Goal: Task Accomplishment & Management: Use online tool/utility

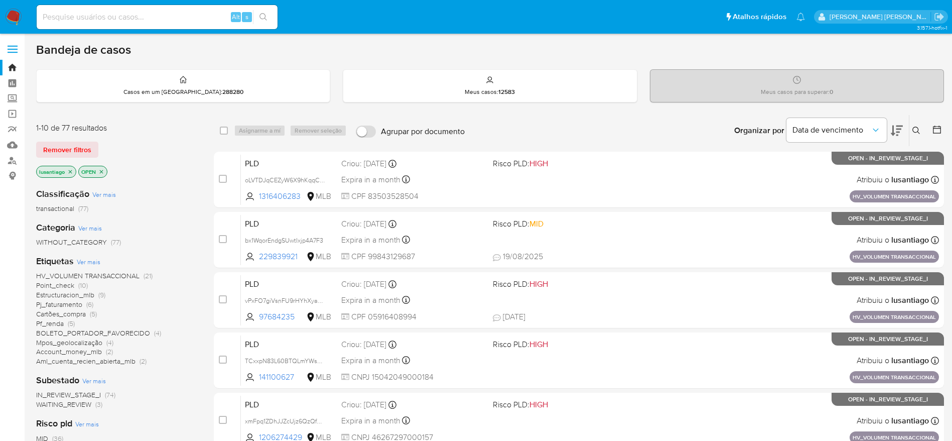
click at [183, 9] on div "Alt s" at bounding box center [157, 17] width 241 height 24
click at [179, 22] on input at bounding box center [157, 17] width 241 height 13
paste input "679814383"
type input "679814383"
click at [261, 20] on icon "search-icon" at bounding box center [263, 17] width 8 height 8
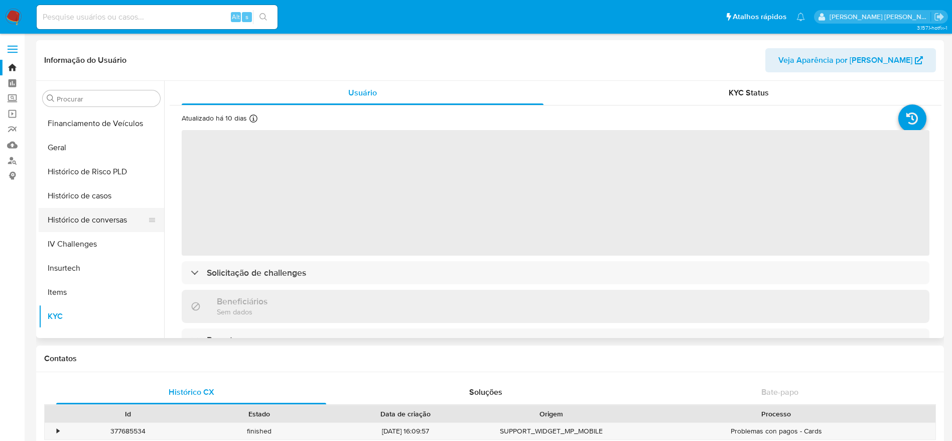
scroll to position [298, 0]
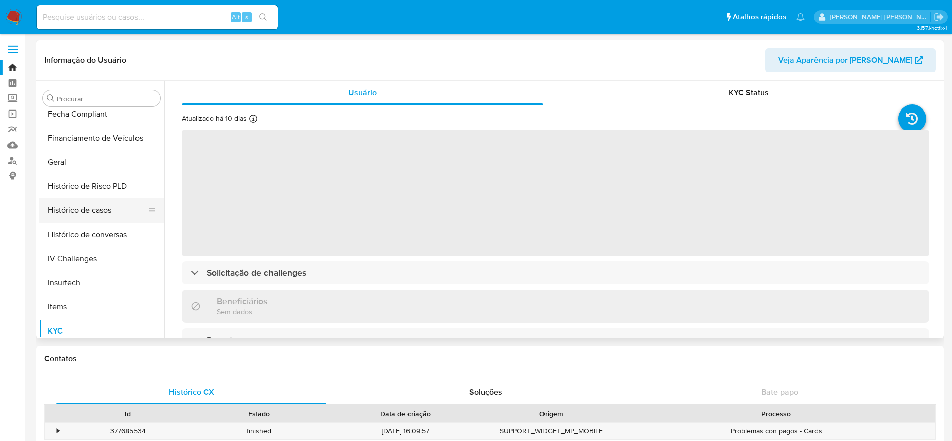
click at [102, 211] on button "Histórico de casos" at bounding box center [97, 210] width 117 height 24
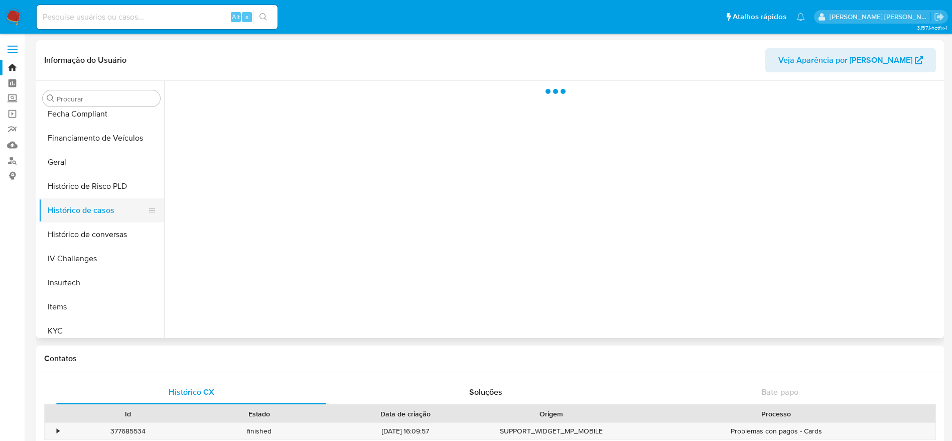
select select "10"
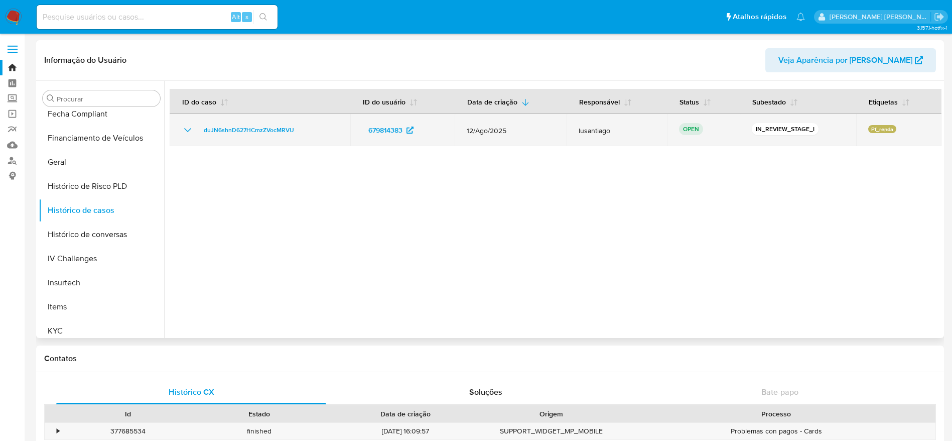
click at [251, 140] on td "duJN6shnD627HCmzZVocMRVU" at bounding box center [260, 130] width 181 height 32
click at [267, 134] on span "duJN6shnD627HCmzZVocMRVU" at bounding box center [249, 130] width 90 height 12
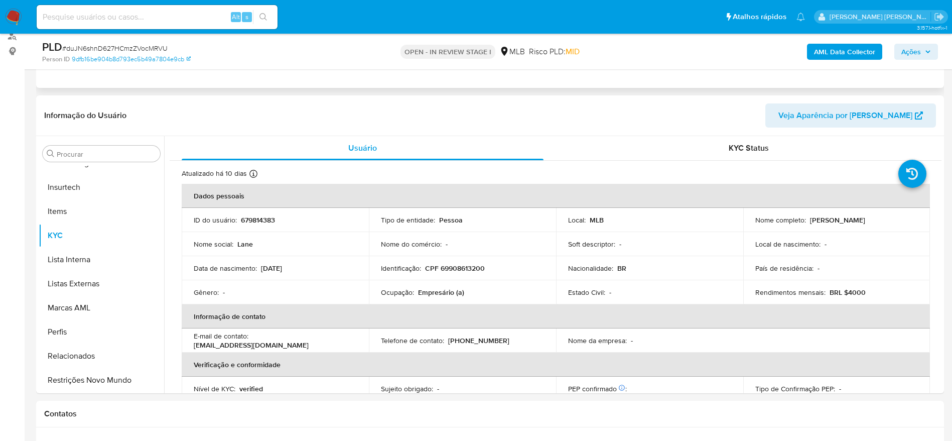
scroll to position [151, 0]
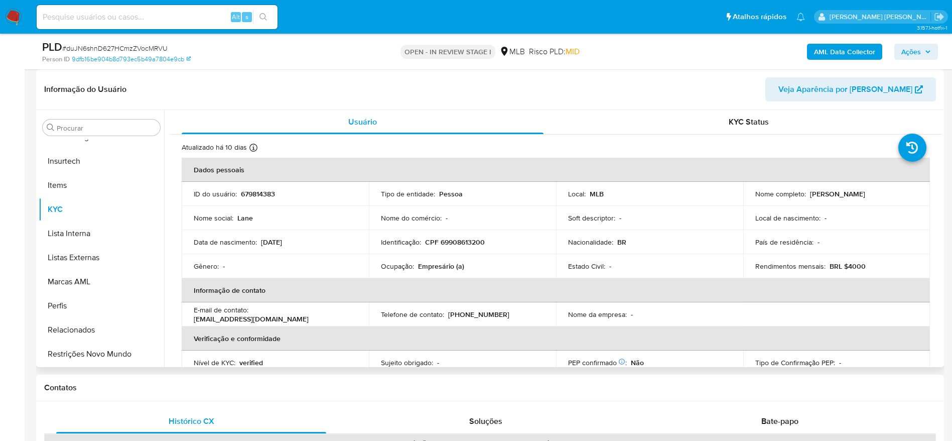
select select "10"
click at [463, 239] on p "CPF 69908613200" at bounding box center [455, 241] width 60 height 9
copy p "69908613200"
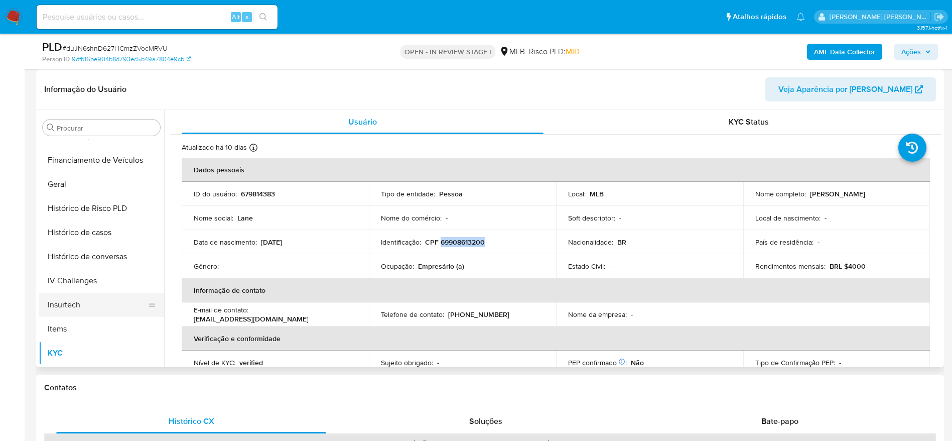
scroll to position [298, 0]
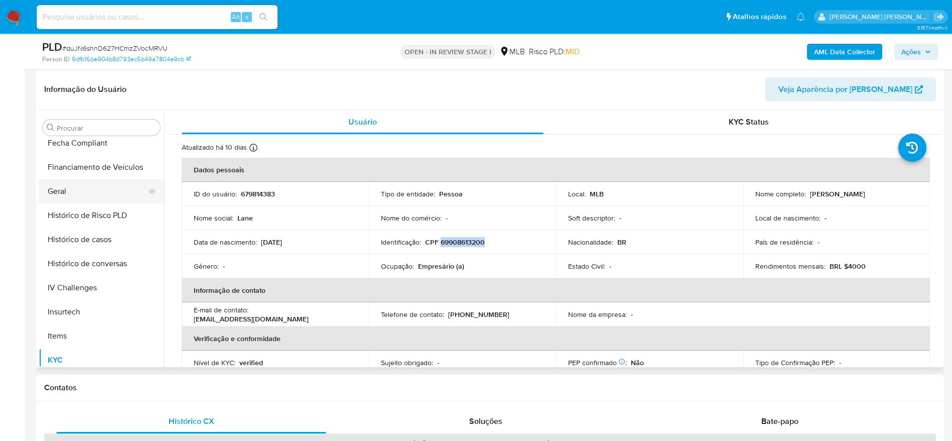
click at [82, 200] on button "Geral" at bounding box center [97, 191] width 117 height 24
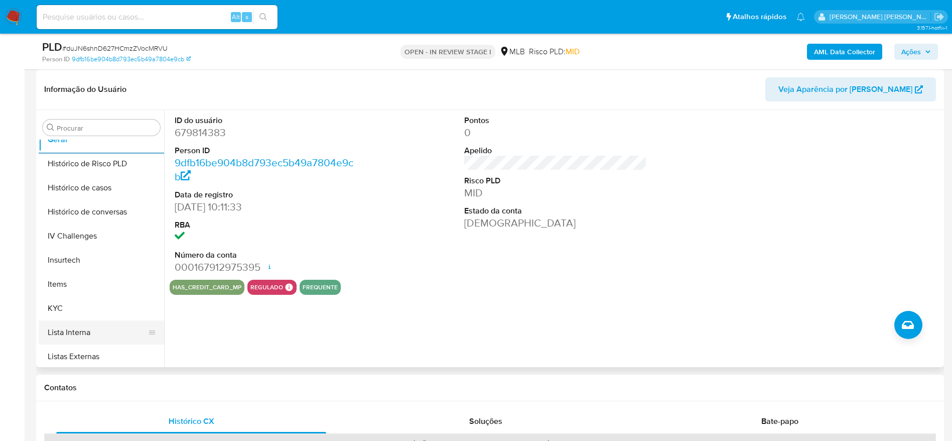
scroll to position [373, 0]
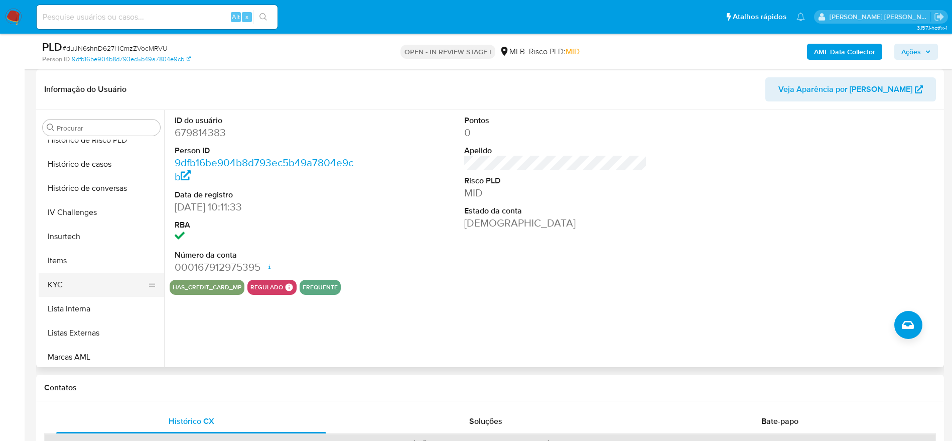
click at [83, 280] on button "KYC" at bounding box center [97, 284] width 117 height 24
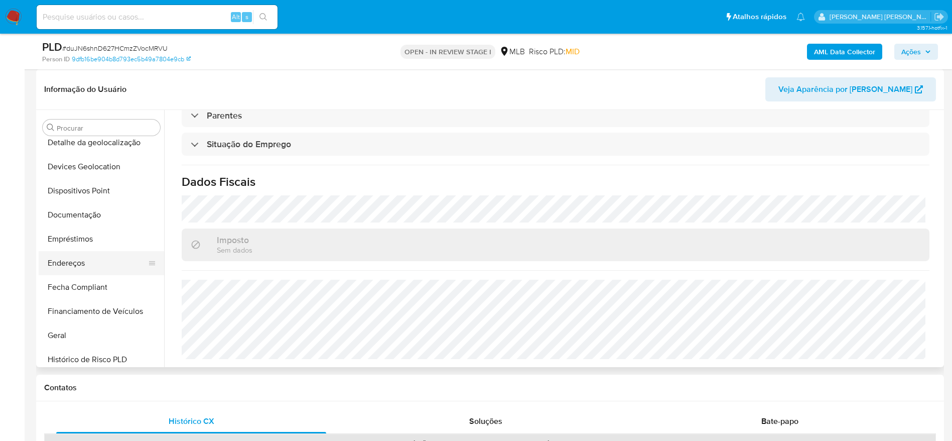
scroll to position [147, 0]
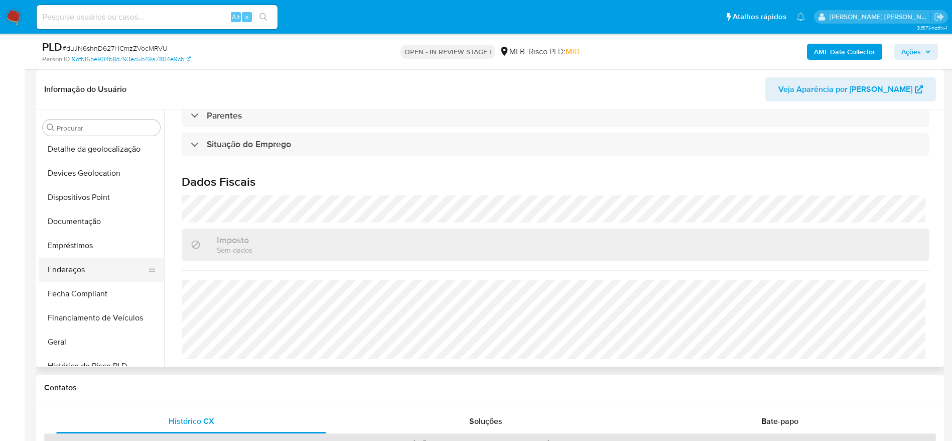
click at [102, 269] on button "Endereços" at bounding box center [97, 269] width 117 height 24
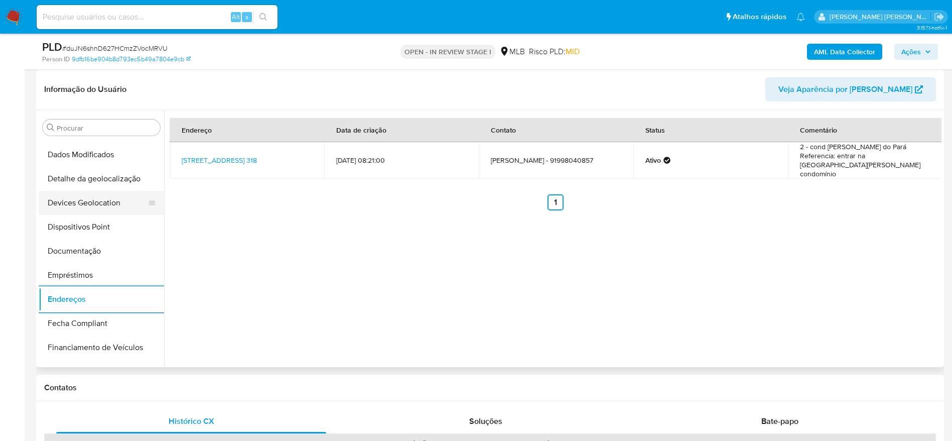
scroll to position [72, 0]
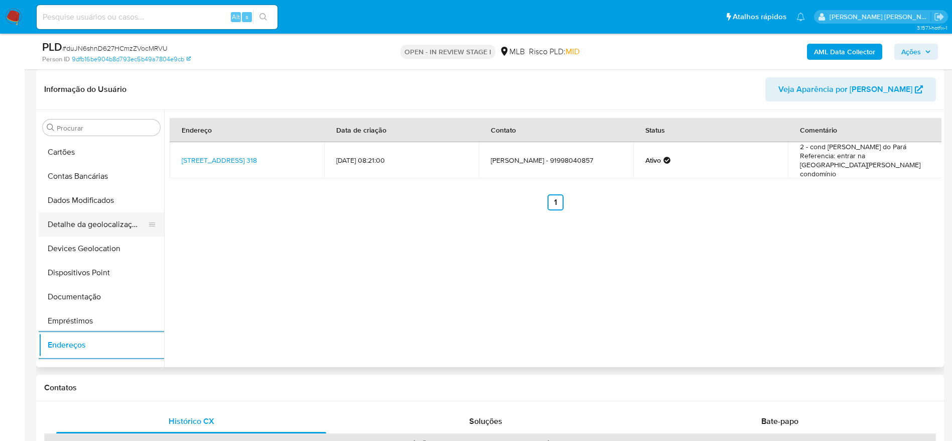
click at [102, 233] on button "Detalhe da geolocalização" at bounding box center [97, 224] width 117 height 24
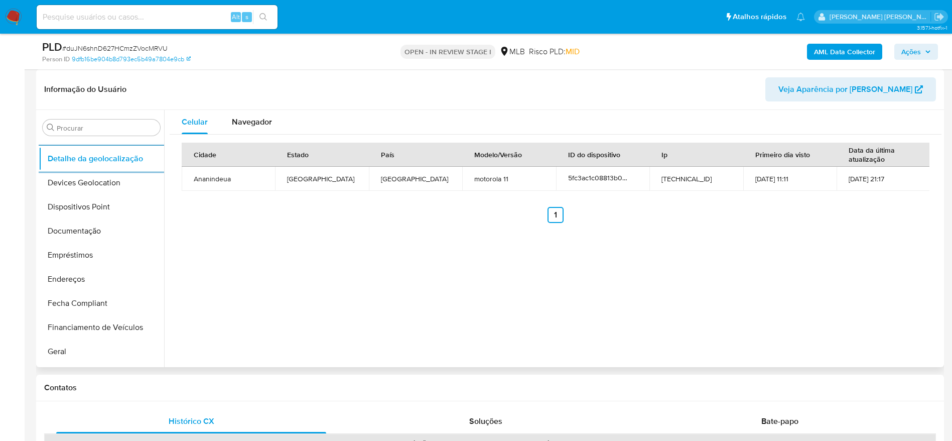
scroll to position [448, 0]
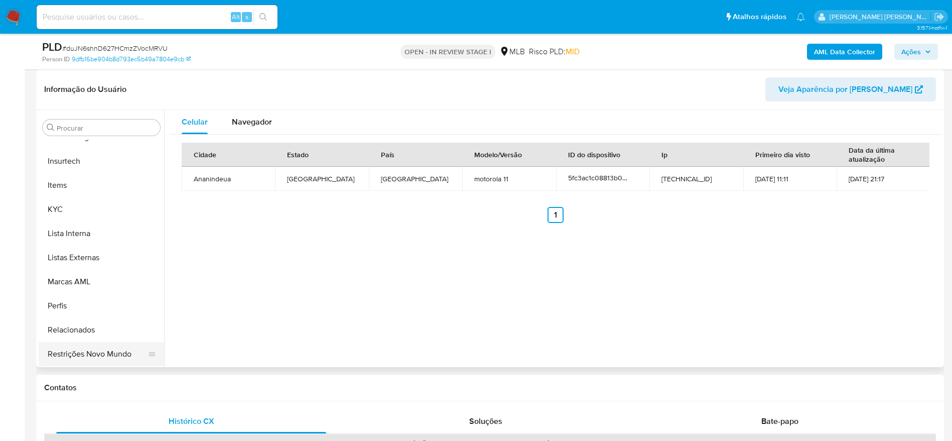
click at [83, 351] on button "Restrições Novo Mundo" at bounding box center [97, 354] width 117 height 24
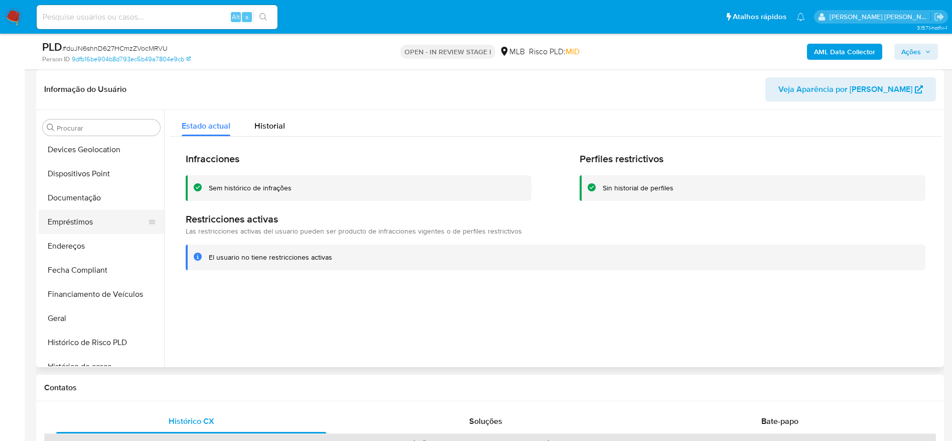
scroll to position [147, 0]
click at [85, 199] on button "Dispositivos Point" at bounding box center [97, 197] width 117 height 24
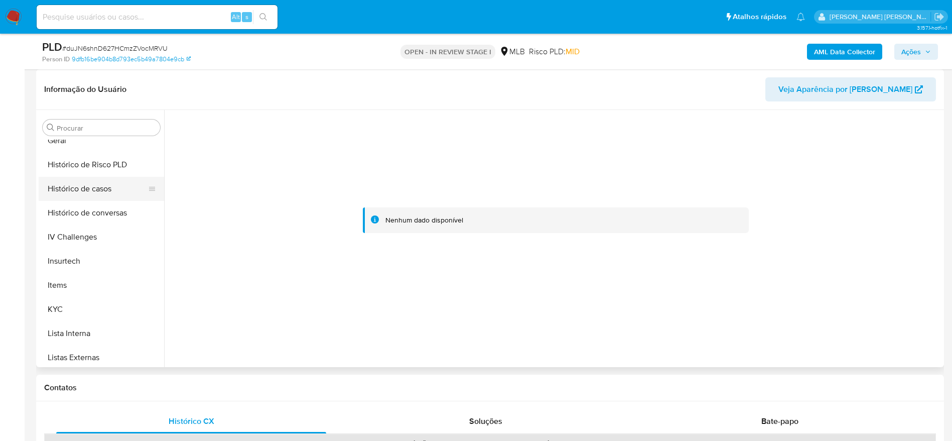
scroll to position [373, 0]
click at [69, 279] on button "KYC" at bounding box center [97, 284] width 117 height 24
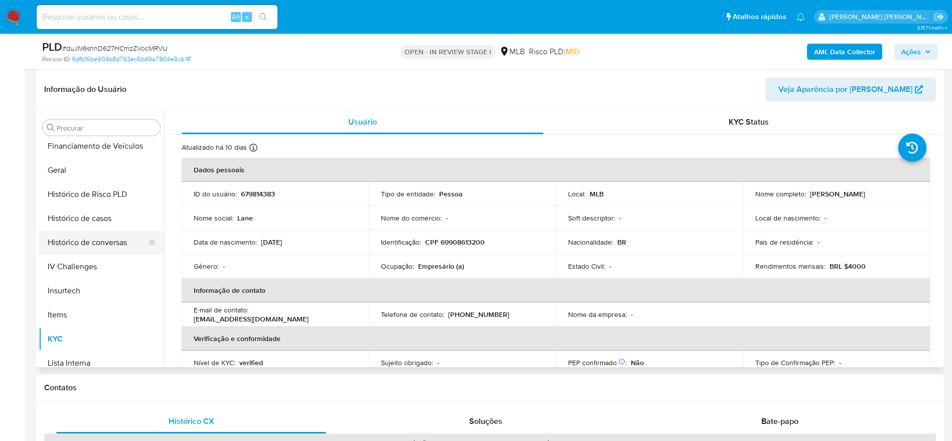
scroll to position [222, 0]
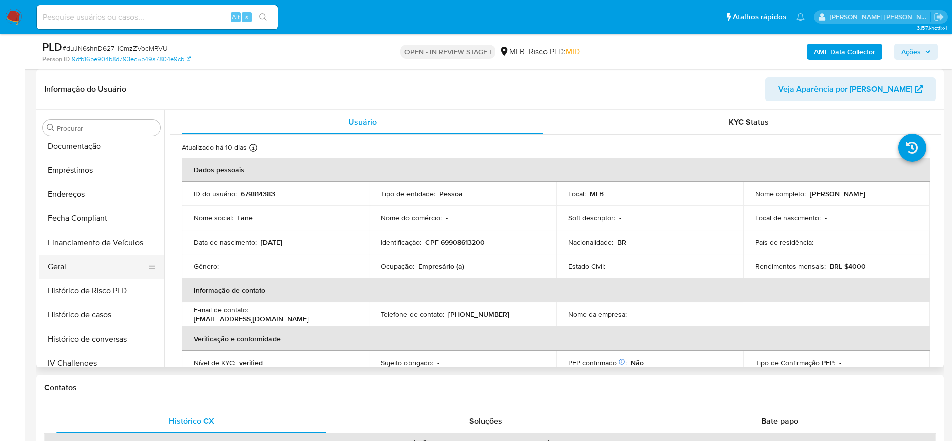
click at [74, 265] on button "Geral" at bounding box center [97, 266] width 117 height 24
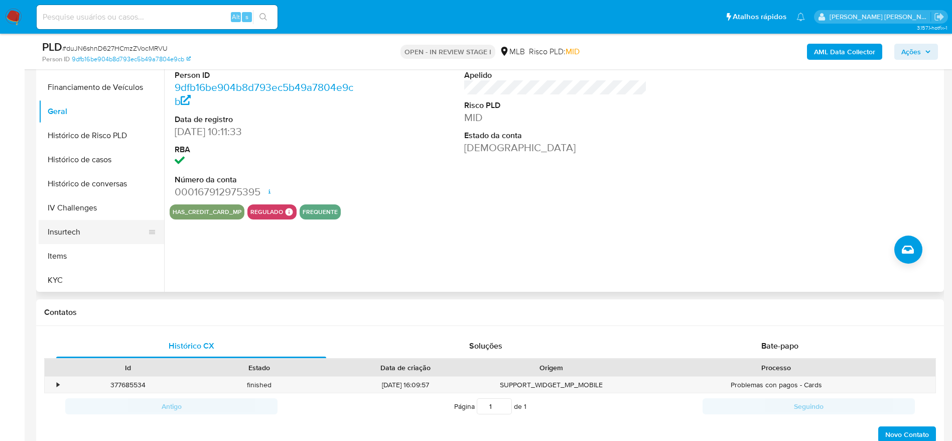
scroll to position [373, 0]
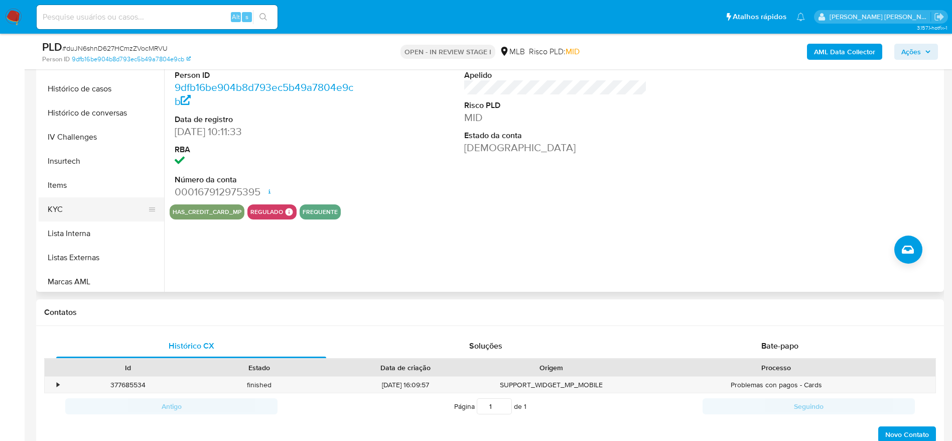
click at [66, 213] on button "KYC" at bounding box center [97, 209] width 117 height 24
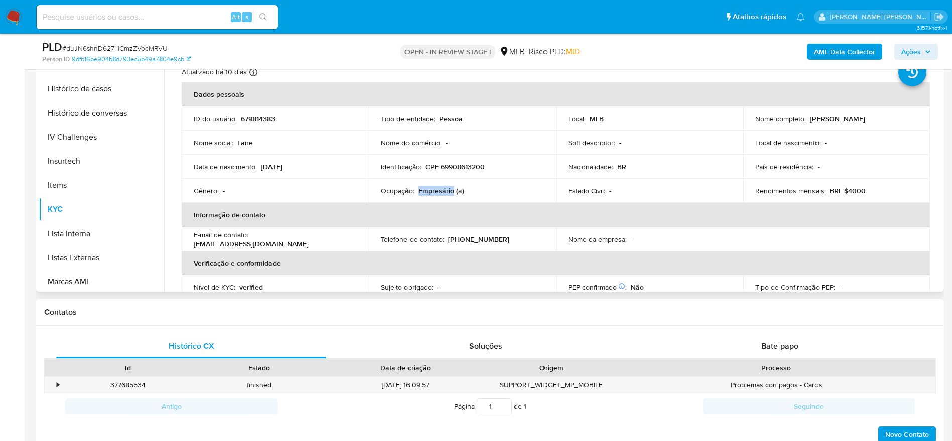
drag, startPoint x: 452, startPoint y: 191, endPoint x: 416, endPoint y: 187, distance: 35.9
click at [416, 187] on div "Ocupação : Empresário (a)" at bounding box center [462, 190] width 163 height 9
copy p "Empresário"
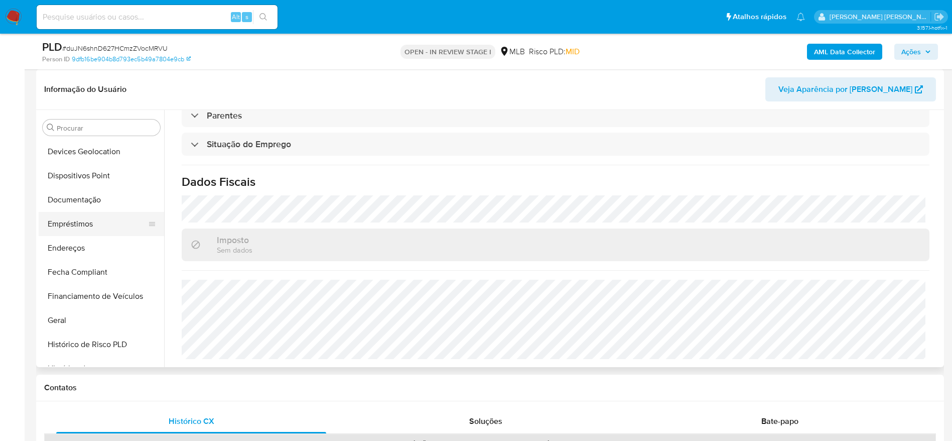
scroll to position [147, 0]
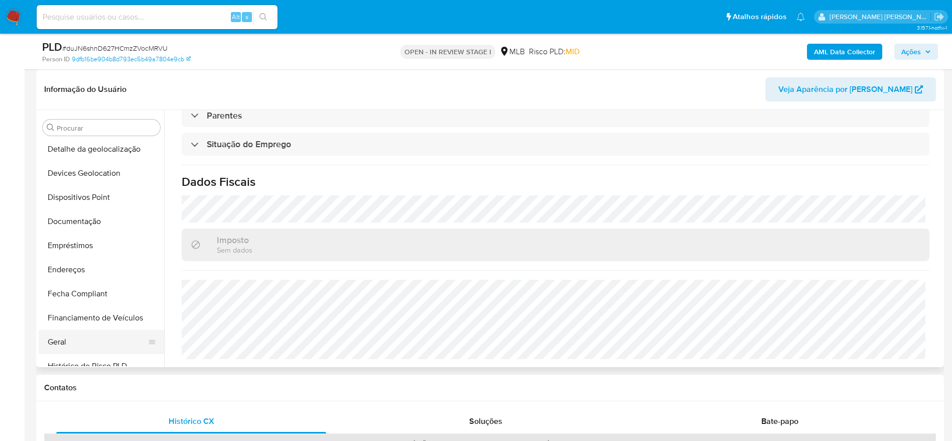
click at [77, 341] on button "Geral" at bounding box center [97, 342] width 117 height 24
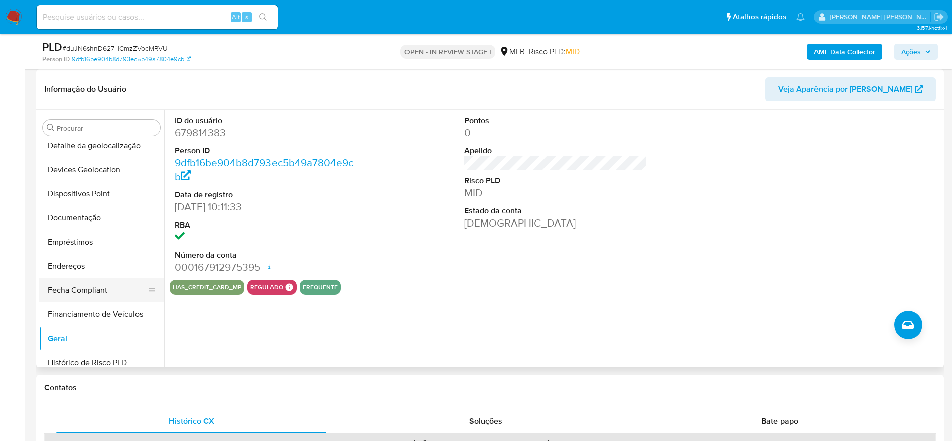
scroll to position [226, 0]
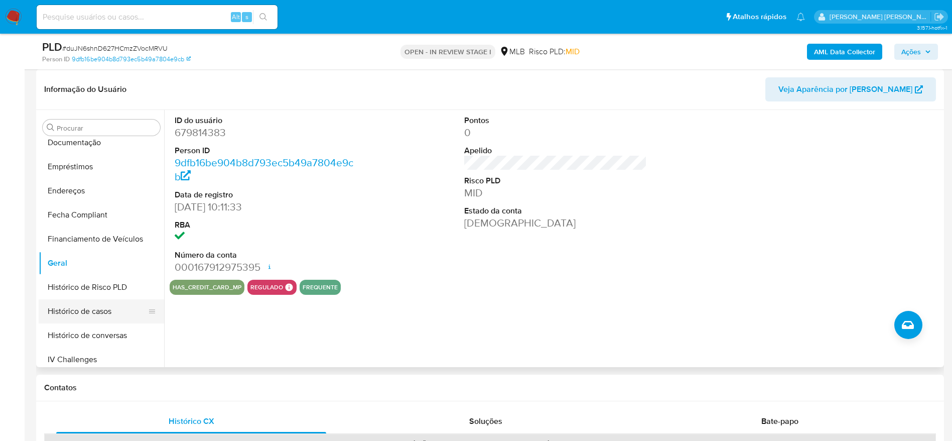
click at [98, 308] on button "Histórico de casos" at bounding box center [97, 311] width 117 height 24
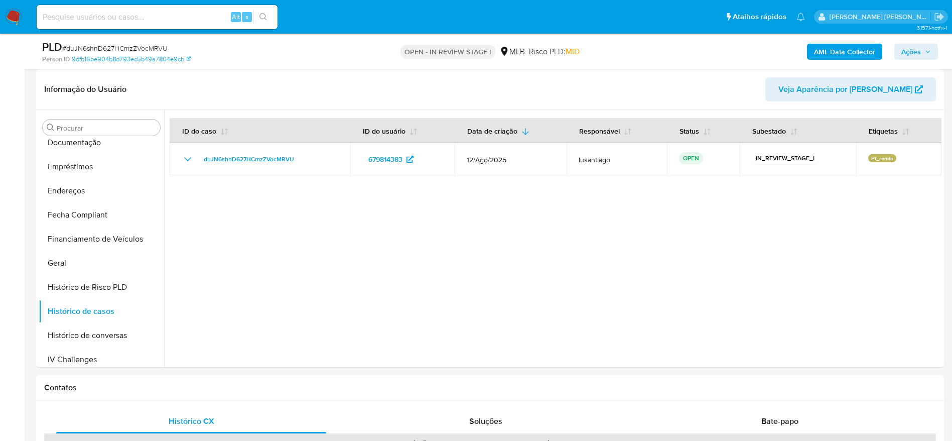
click at [900, 46] on button "Ações" at bounding box center [916, 52] width 44 height 16
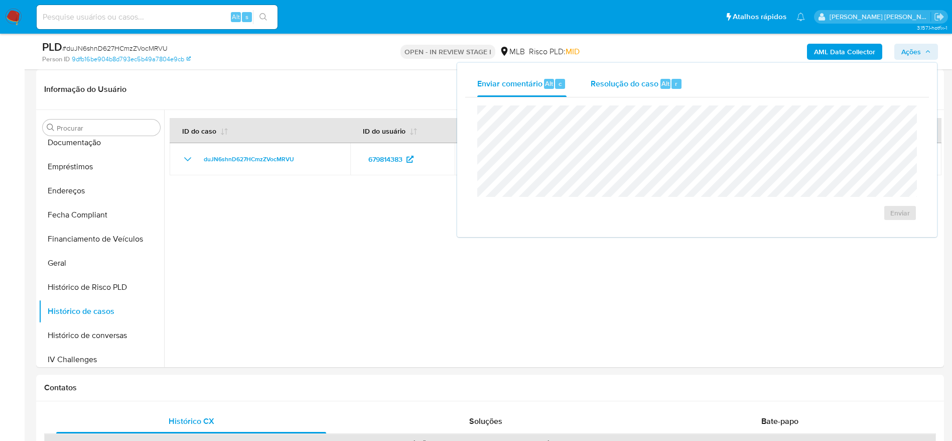
drag, startPoint x: 626, startPoint y: 76, endPoint x: 613, endPoint y: 102, distance: 29.2
click at [626, 78] on div "Resolução do caso Alt r" at bounding box center [637, 84] width 92 height 26
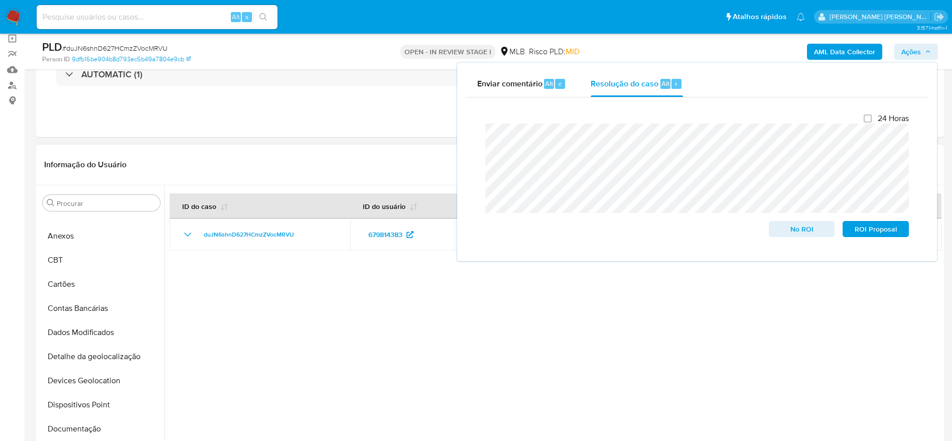
scroll to position [0, 0]
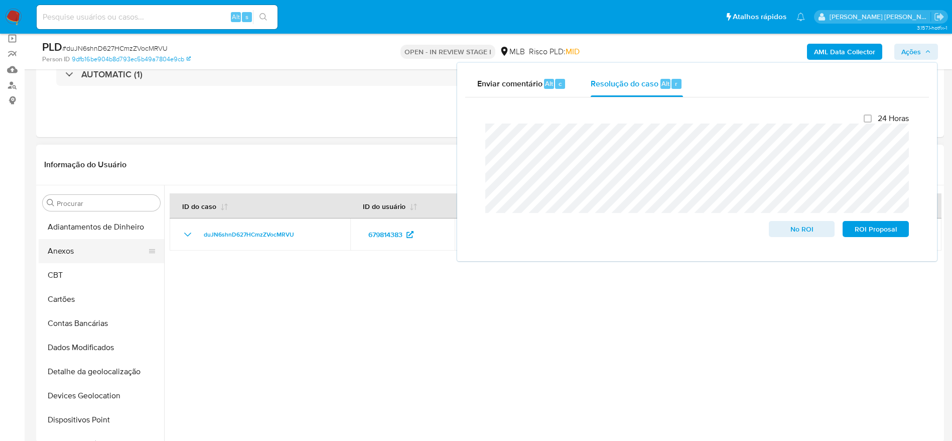
click at [97, 260] on button "Anexos" at bounding box center [97, 251] width 117 height 24
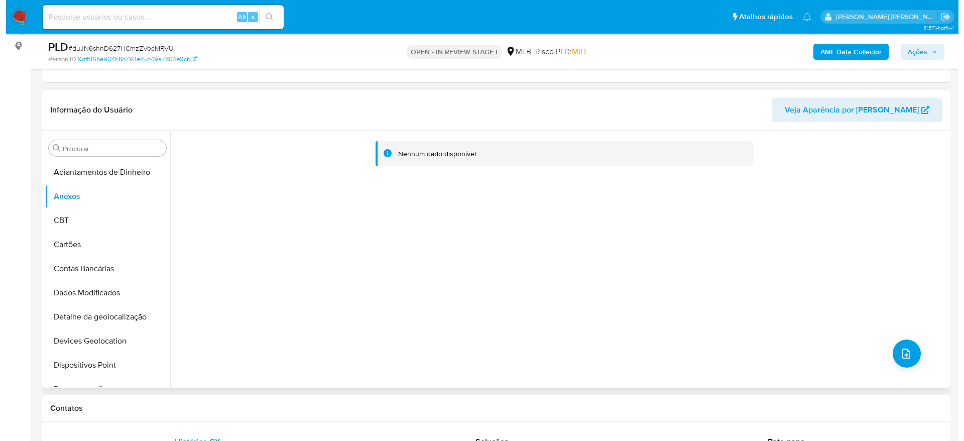
scroll to position [151, 0]
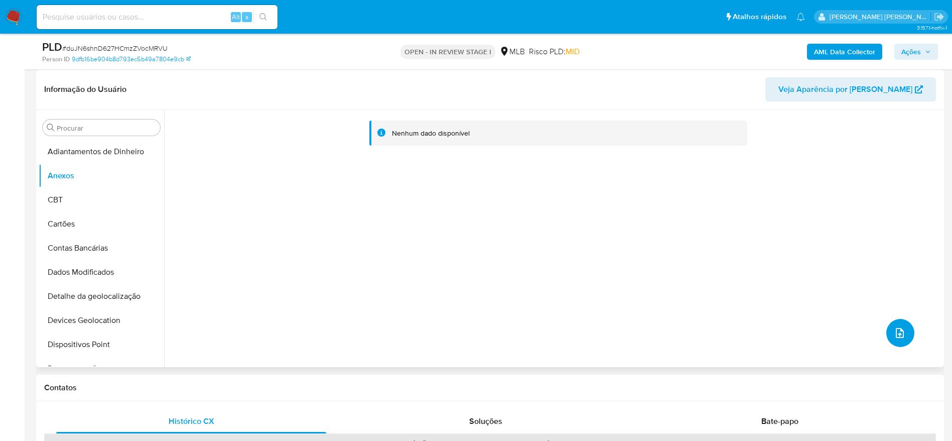
click at [895, 322] on button "upload-file" at bounding box center [900, 333] width 28 height 28
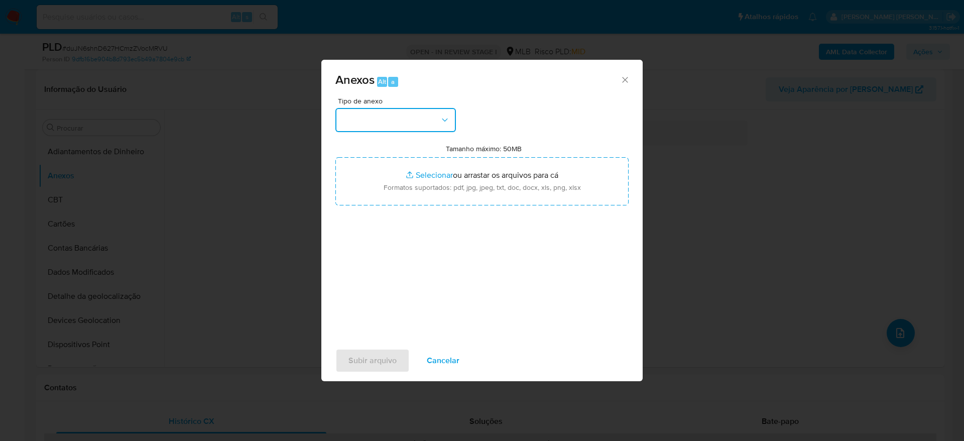
click at [403, 124] on button "button" at bounding box center [395, 120] width 120 height 24
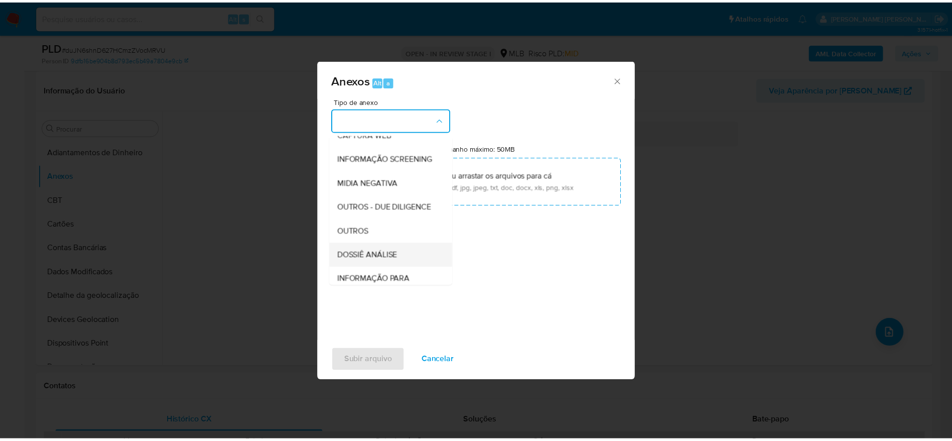
scroll to position [155, 0]
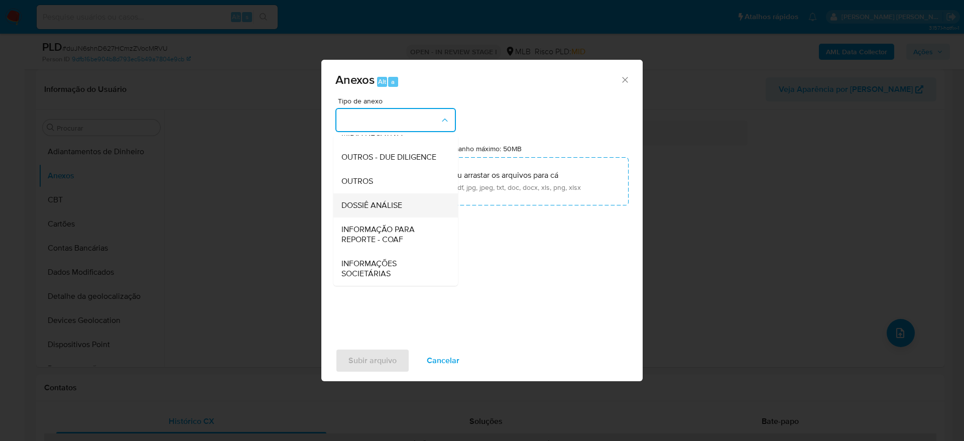
click at [387, 203] on span "DOSSIÊ ANÁLISE" at bounding box center [371, 205] width 61 height 10
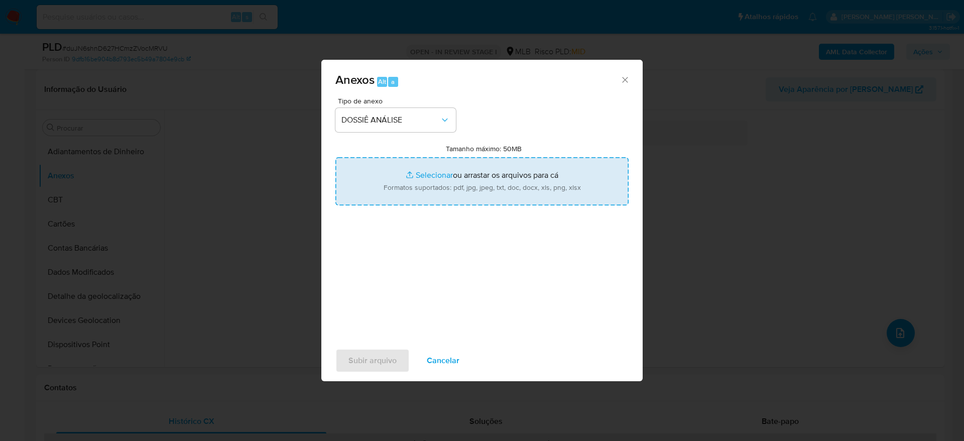
type input "C:\fakepath\Caselog duJN6shnD627HCmzZVocMRVU_2025_08_28_14_53_49 - CPF 69908613…"
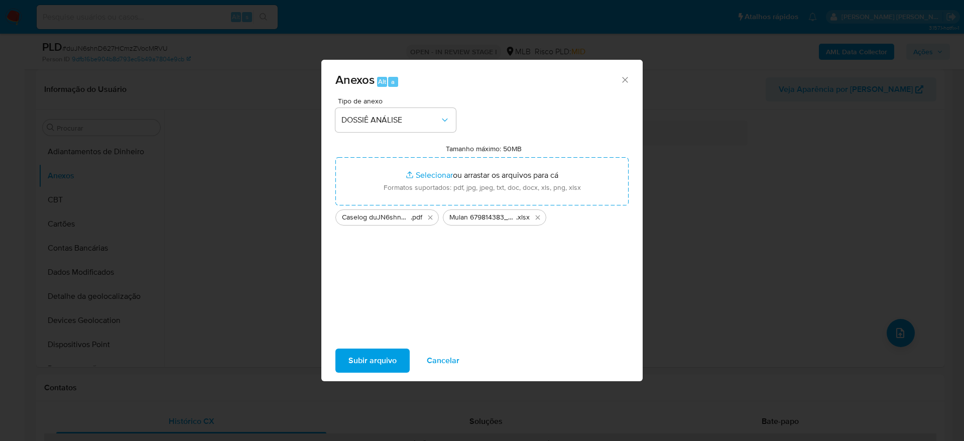
click at [384, 363] on span "Subir arquivo" at bounding box center [372, 360] width 48 height 22
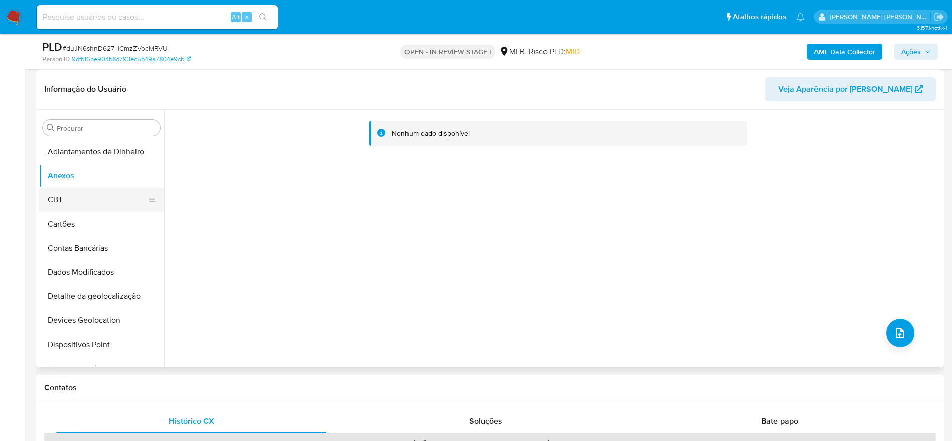
click at [76, 194] on button "CBT" at bounding box center [97, 200] width 117 height 24
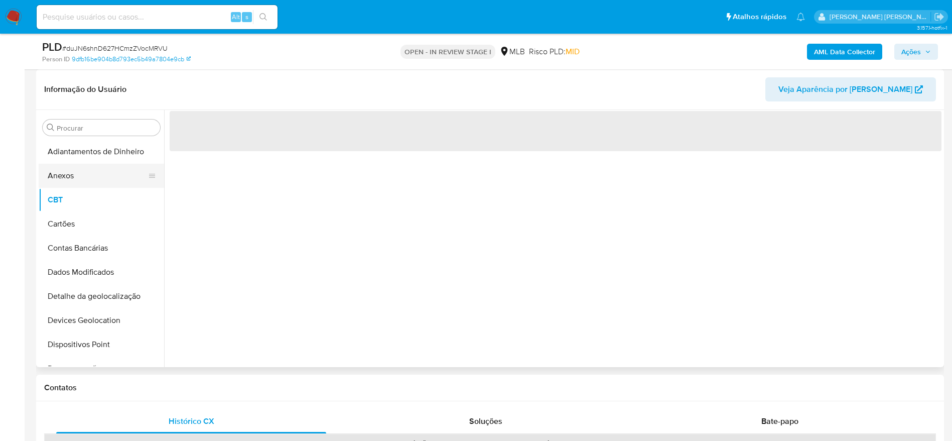
click at [77, 171] on button "Anexos" at bounding box center [97, 176] width 117 height 24
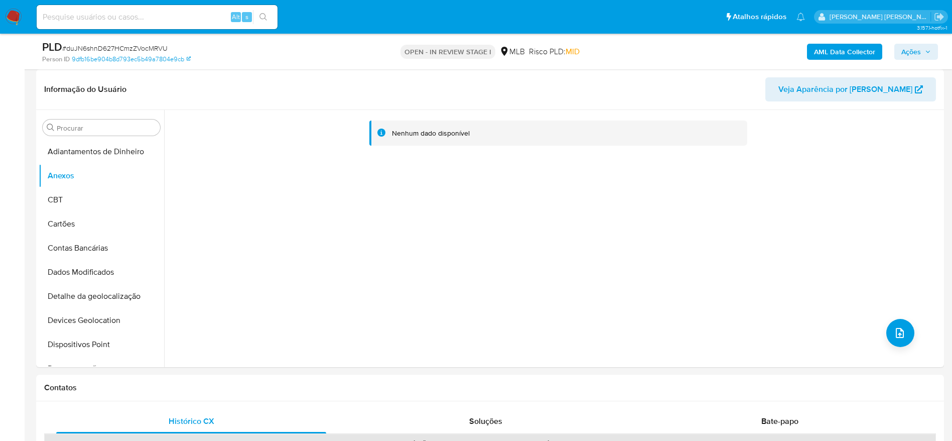
click at [856, 50] on b "AML Data Collector" at bounding box center [844, 52] width 61 height 16
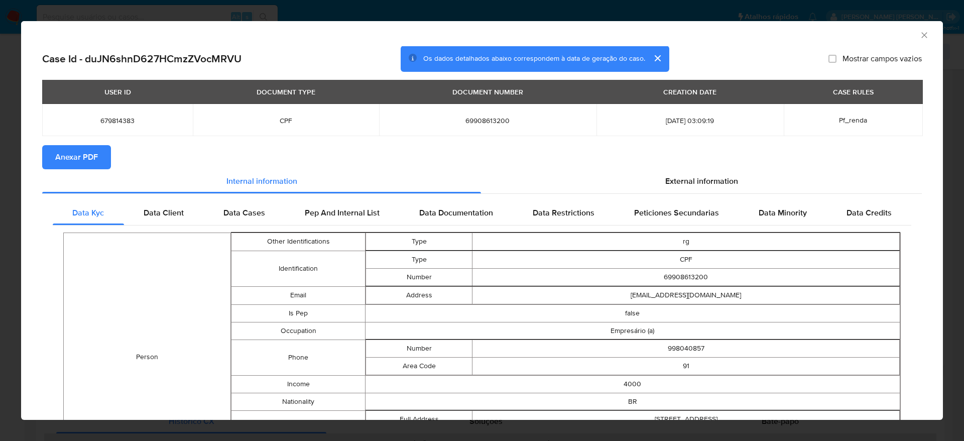
click at [84, 158] on span "Anexar PDF" at bounding box center [76, 157] width 43 height 22
click at [919, 35] on icon "Fechar a janela" at bounding box center [924, 35] width 10 height 10
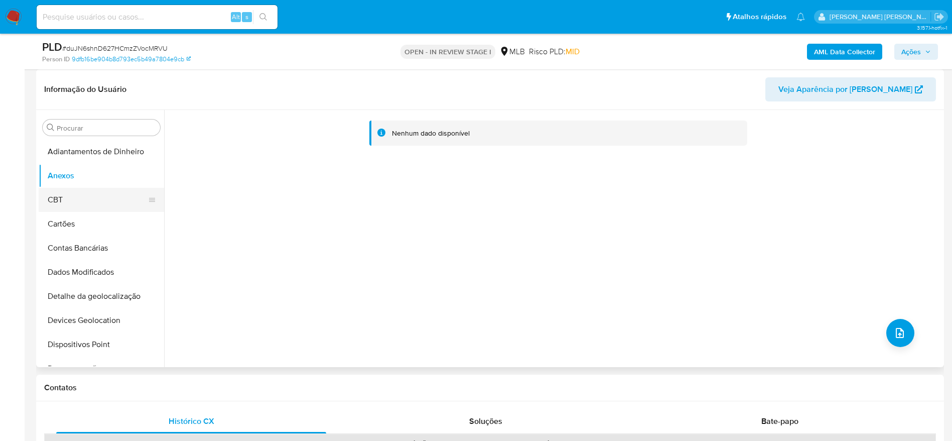
click at [58, 210] on button "CBT" at bounding box center [97, 200] width 117 height 24
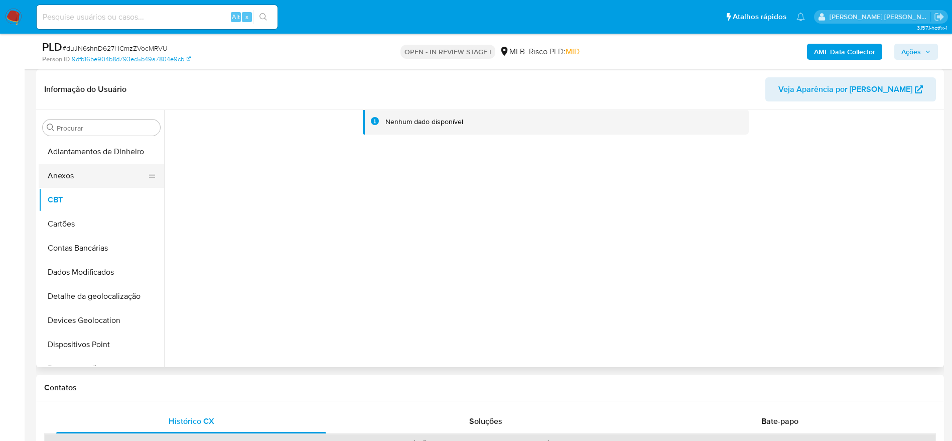
click at [87, 184] on button "Anexos" at bounding box center [97, 176] width 117 height 24
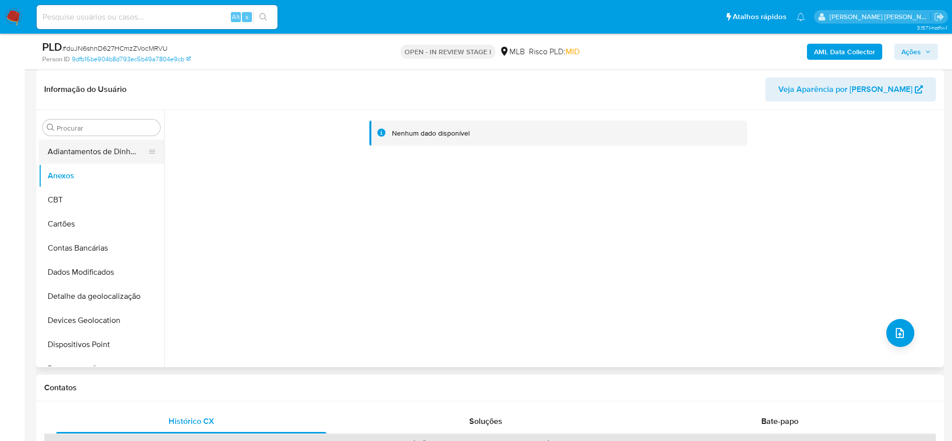
click at [78, 143] on button "Adiantamentos de Dinheiro" at bounding box center [97, 152] width 117 height 24
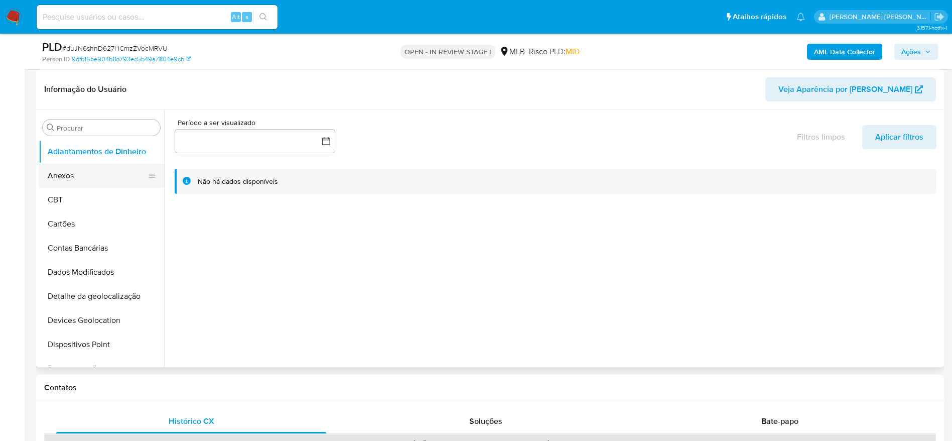
click at [81, 177] on button "Anexos" at bounding box center [97, 176] width 117 height 24
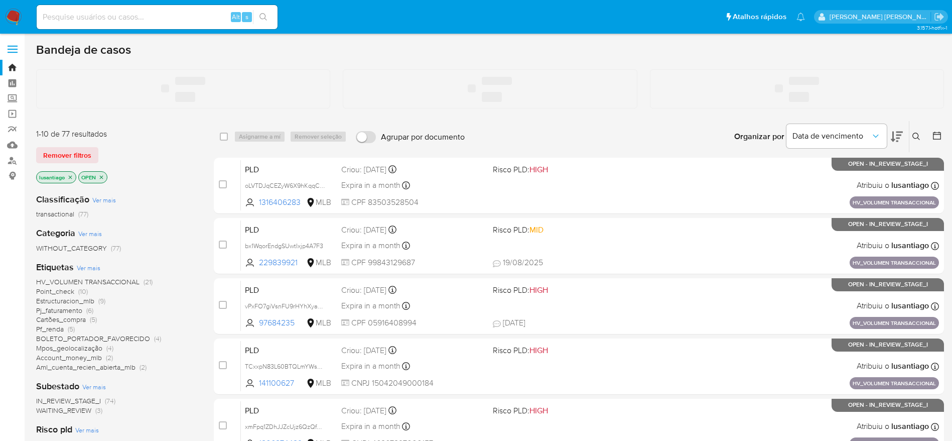
click at [163, 18] on input at bounding box center [157, 17] width 241 height 13
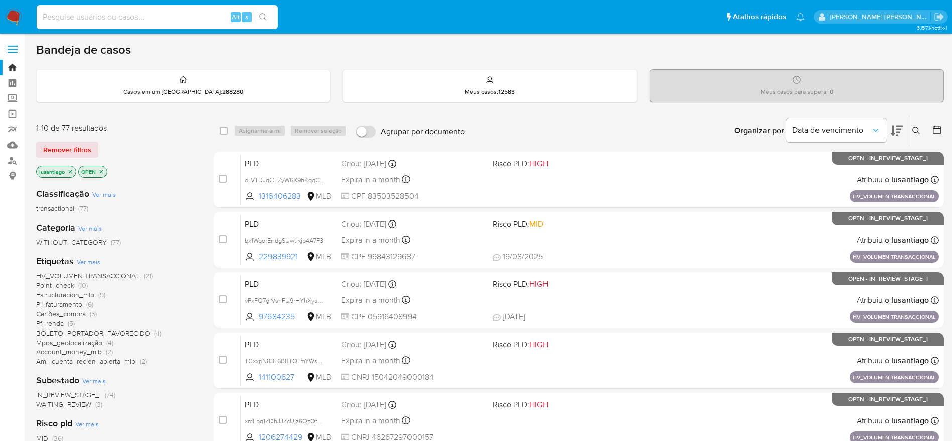
paste input "281343026"
type input "281343026"
click at [260, 15] on icon "search-icon" at bounding box center [263, 17] width 8 height 8
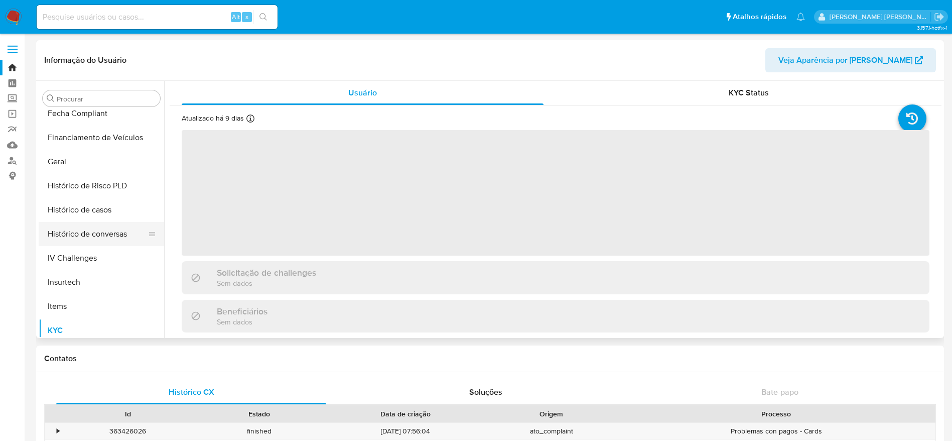
scroll to position [298, 0]
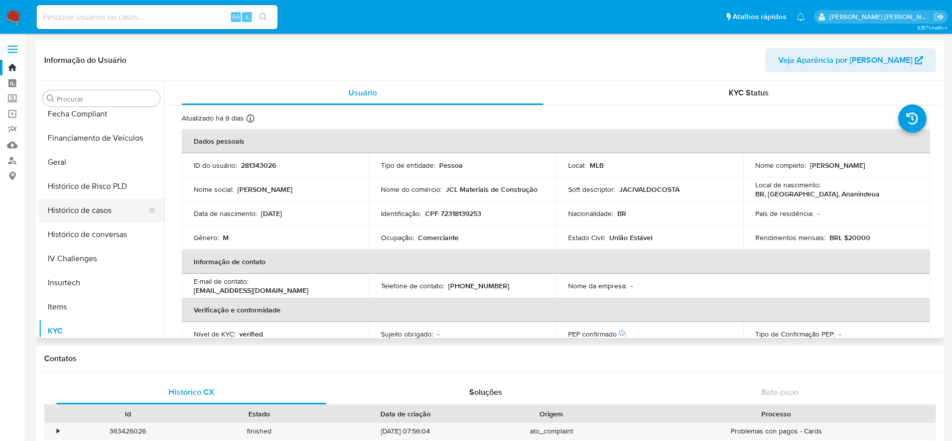
click at [88, 208] on button "Histórico de casos" at bounding box center [97, 210] width 117 height 24
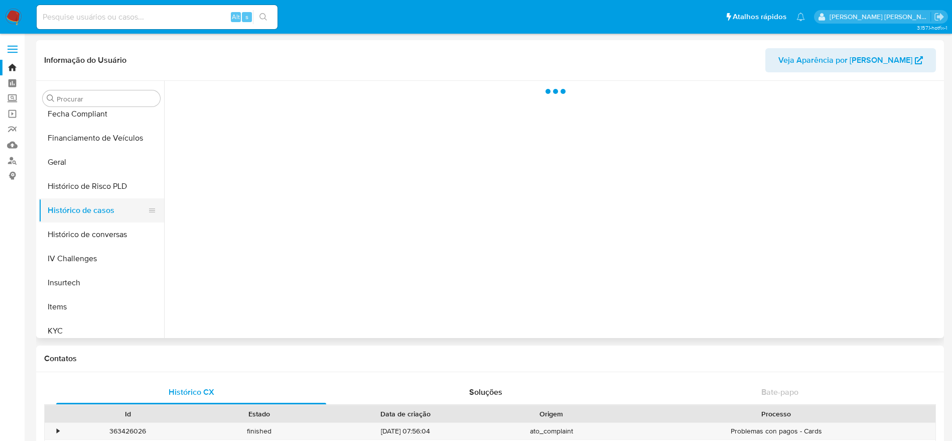
select select "10"
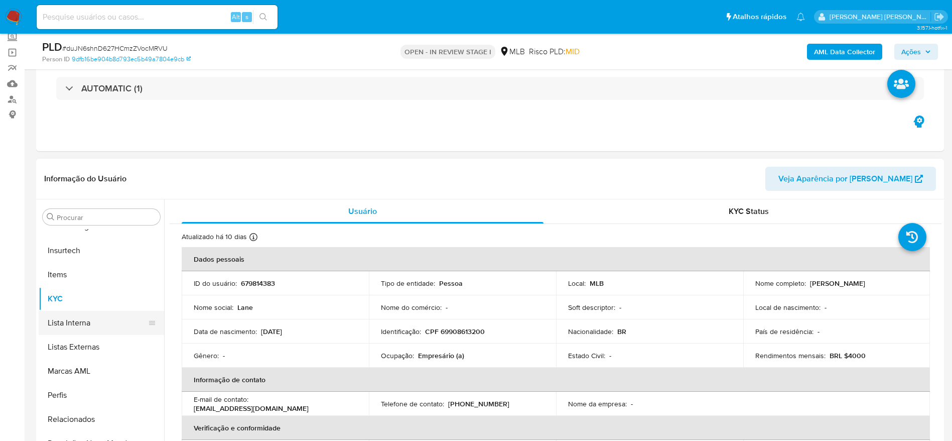
scroll to position [75, 0]
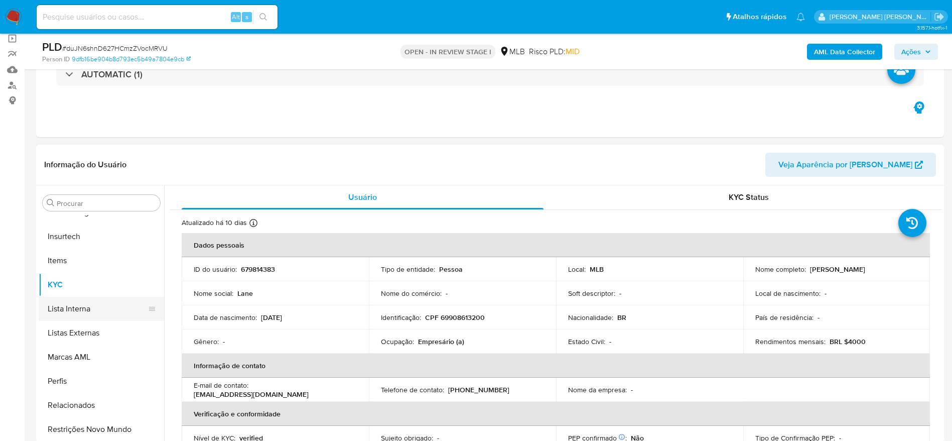
select select "10"
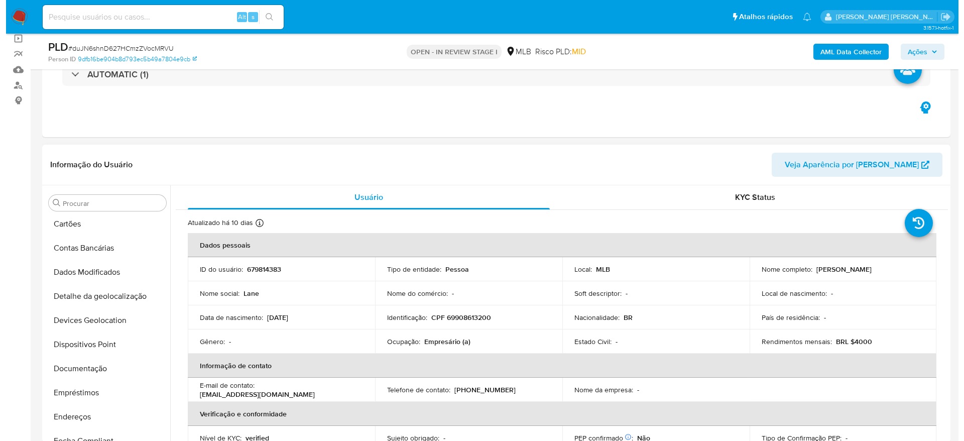
scroll to position [0, 0]
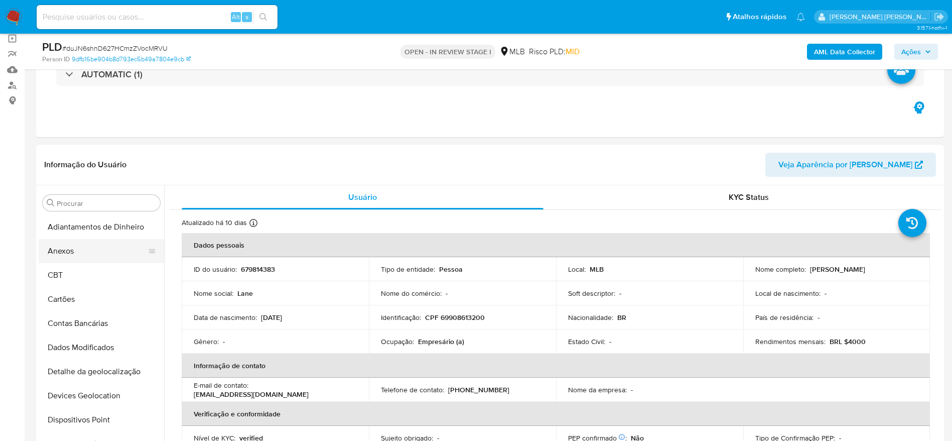
click at [80, 251] on button "Anexos" at bounding box center [97, 251] width 117 height 24
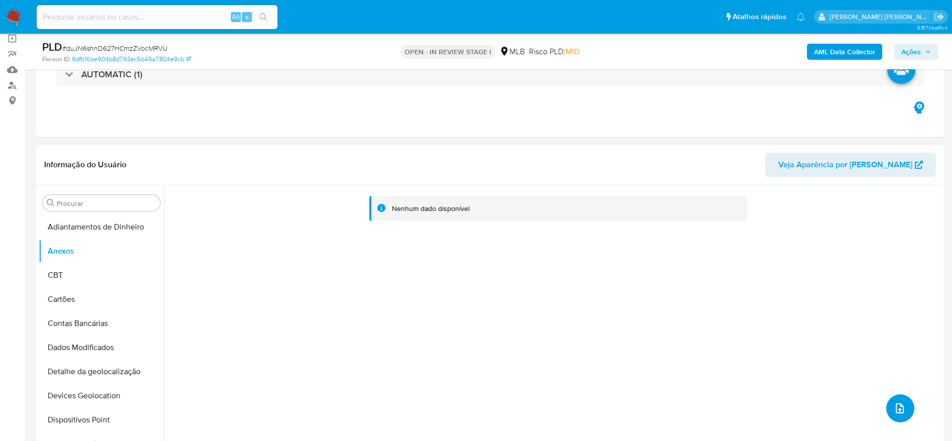
click at [897, 402] on icon "upload-file" at bounding box center [900, 408] width 12 height 12
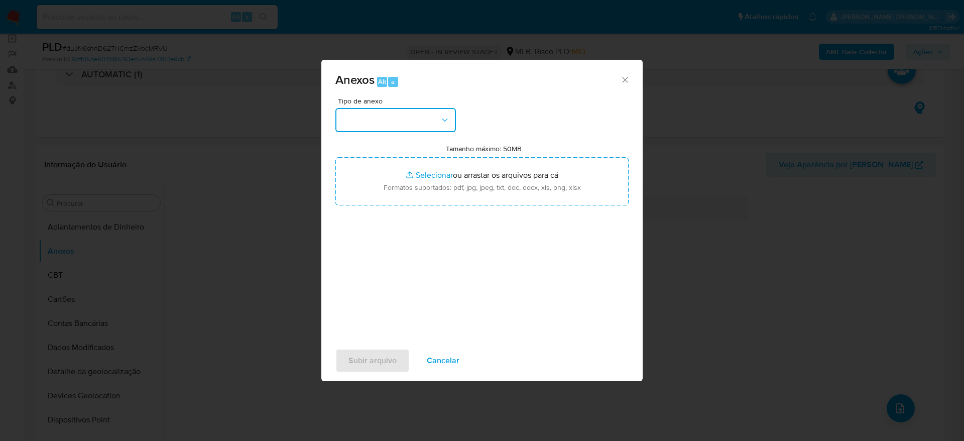
click at [422, 122] on button "button" at bounding box center [395, 120] width 120 height 24
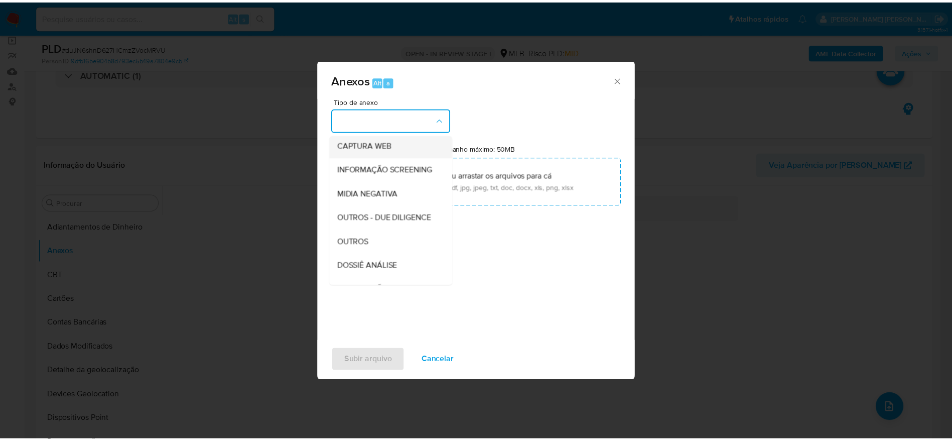
scroll to position [155, 0]
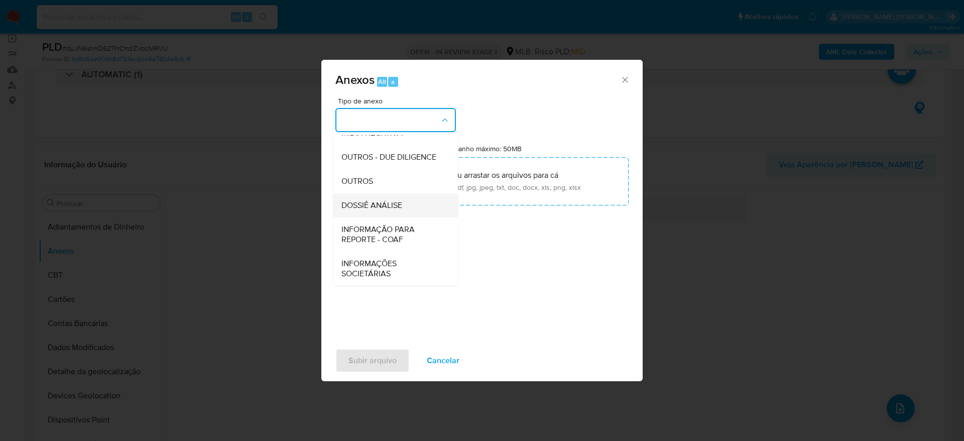
click at [396, 211] on div "DOSSIÊ ANÁLISE" at bounding box center [392, 205] width 102 height 24
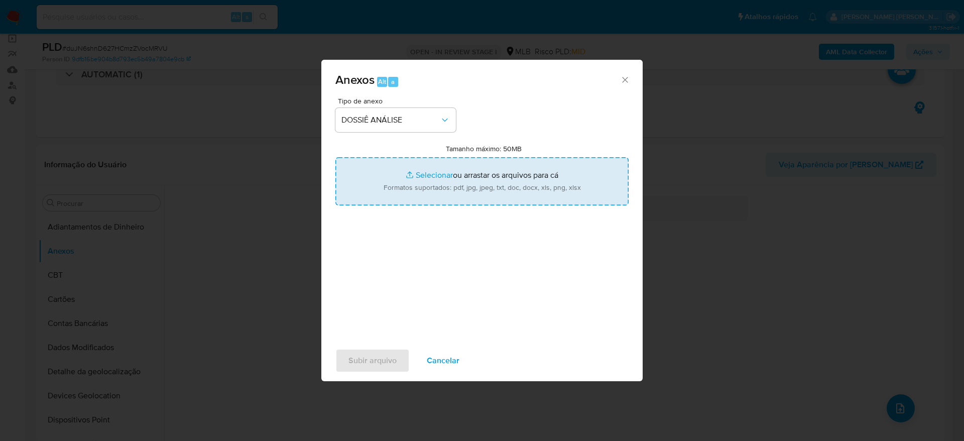
type input "C:\fakepath\Caselog duJN6shnD627HCmzZVocMRVU_2025_08_28_14_53_49 - CPF 69908613…"
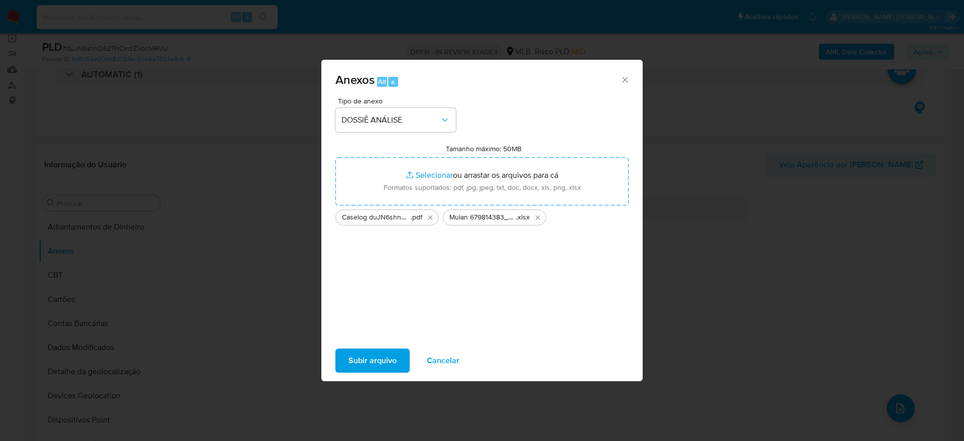
click at [364, 360] on span "Subir arquivo" at bounding box center [372, 360] width 48 height 22
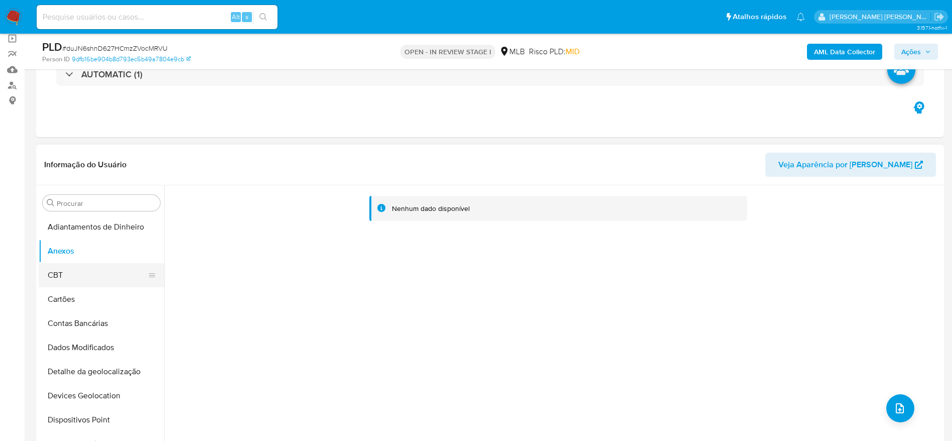
click at [60, 275] on button "CBT" at bounding box center [97, 275] width 117 height 24
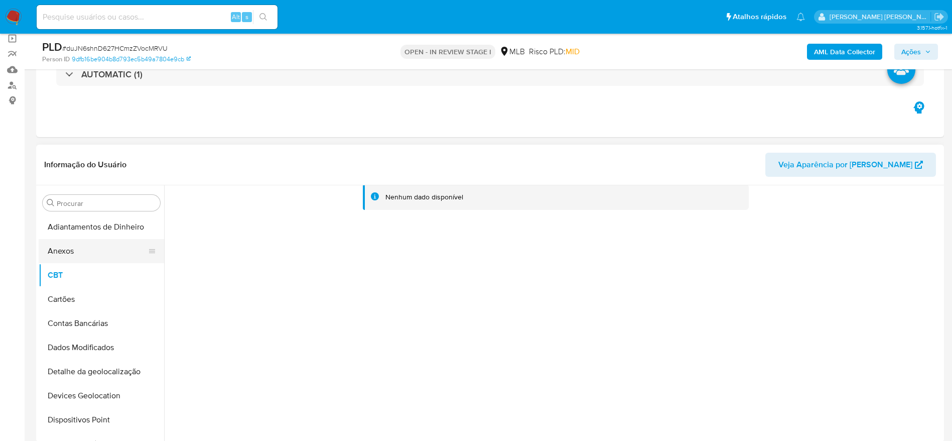
click at [71, 253] on button "Anexos" at bounding box center [97, 251] width 117 height 24
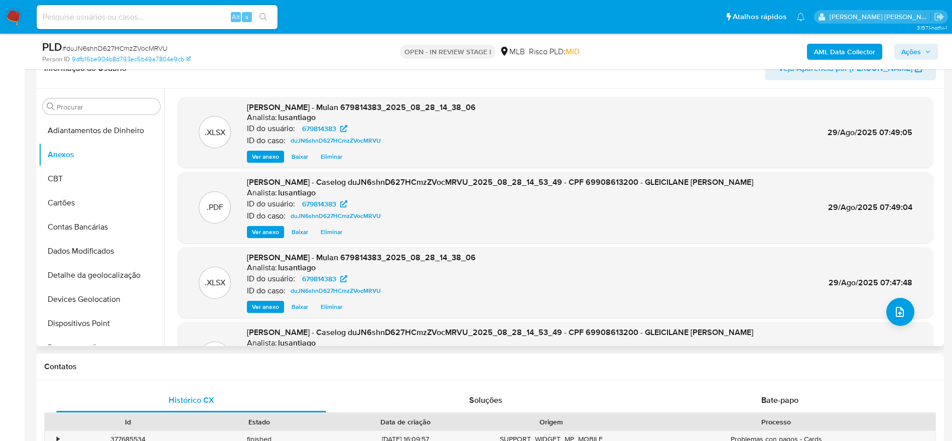
scroll to position [151, 0]
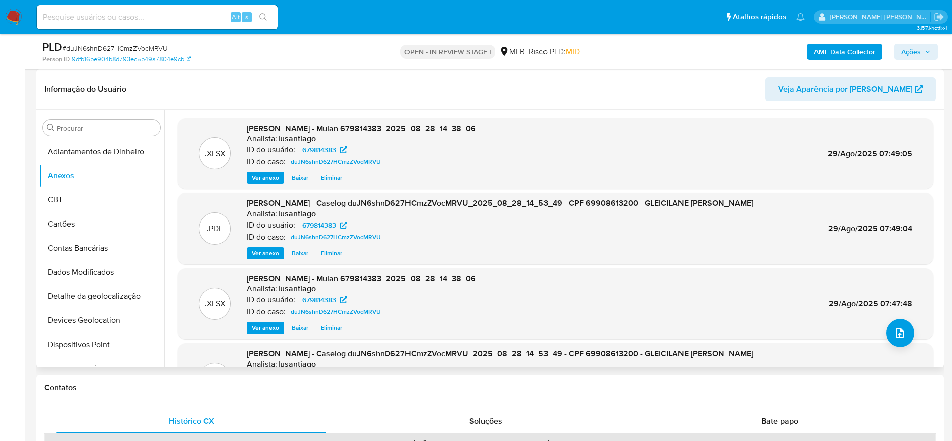
click at [326, 256] on span "Eliminar" at bounding box center [332, 253] width 22 height 10
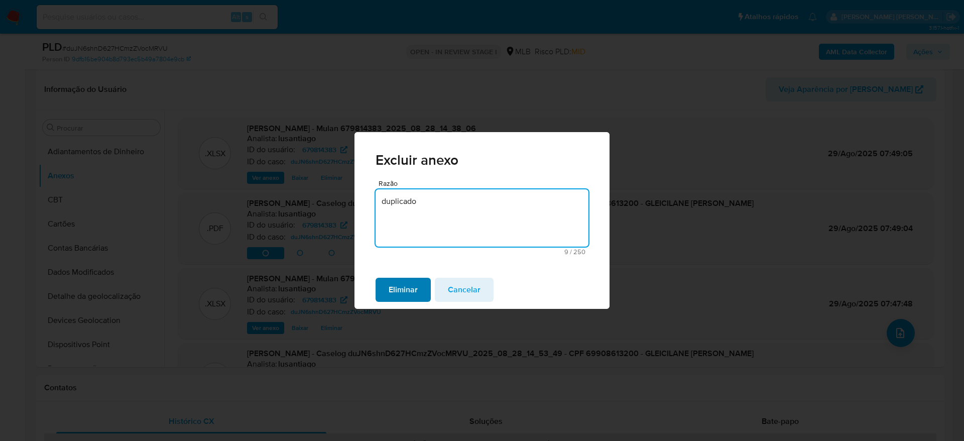
type textarea "duplicado"
click at [403, 289] on span "Eliminar" at bounding box center [402, 290] width 29 height 22
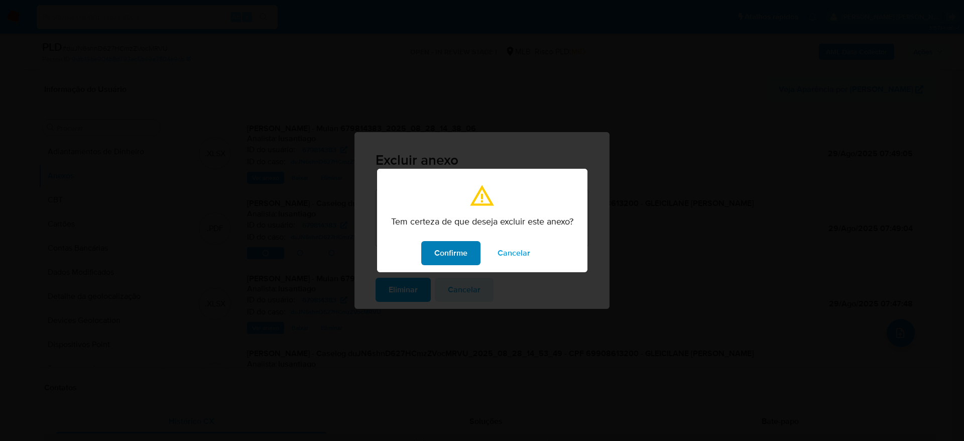
click at [437, 253] on span "Confirme" at bounding box center [450, 253] width 33 height 22
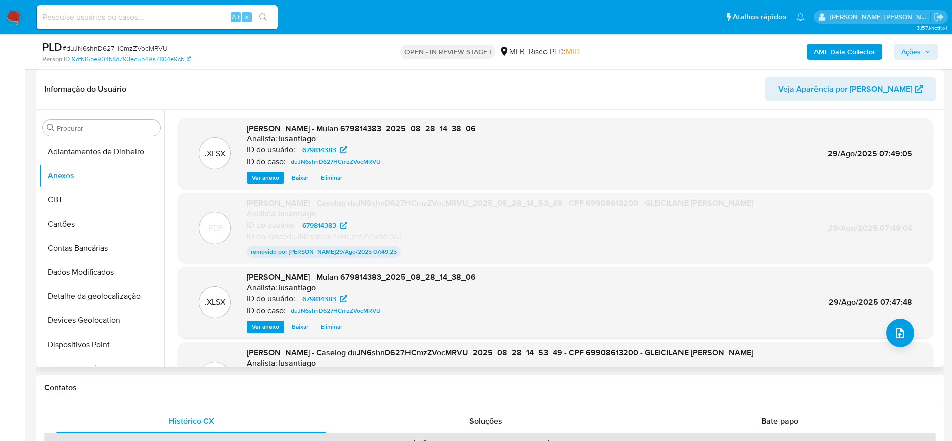
click at [326, 177] on span "Eliminar" at bounding box center [332, 178] width 22 height 10
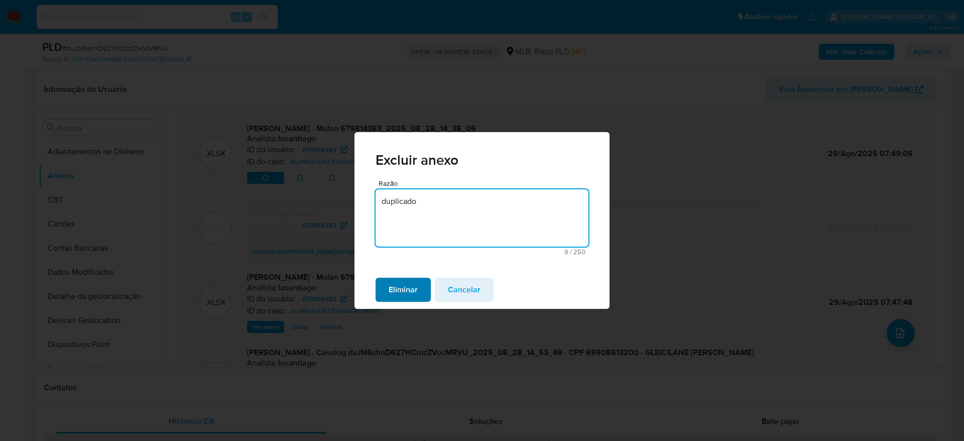
type textarea "duplicado"
click at [405, 284] on span "Eliminar" at bounding box center [402, 290] width 29 height 22
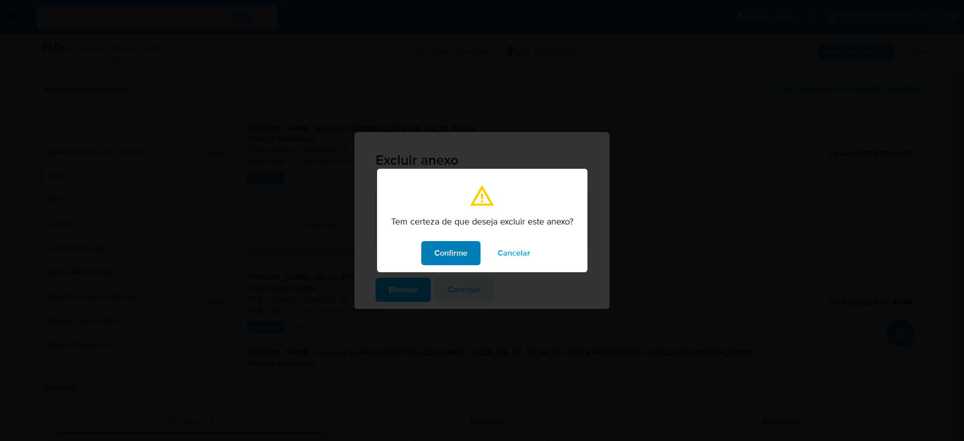
click at [448, 248] on span "Confirme" at bounding box center [450, 253] width 33 height 22
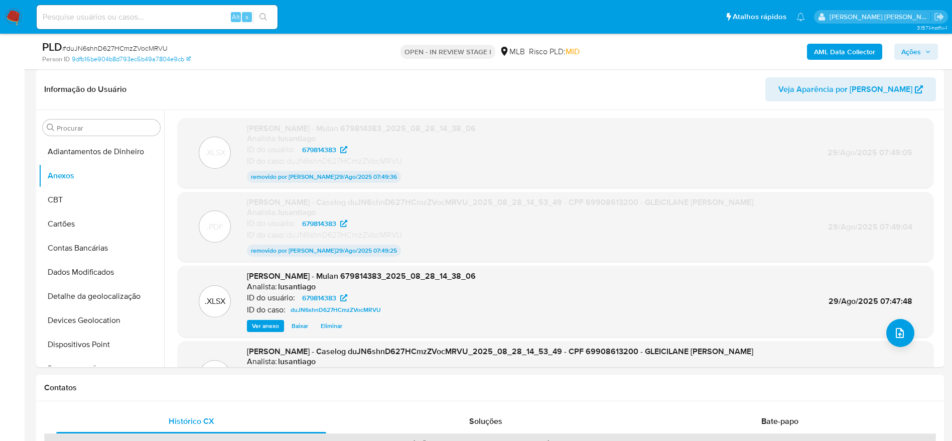
click at [842, 51] on b "AML Data Collector" at bounding box center [844, 52] width 61 height 16
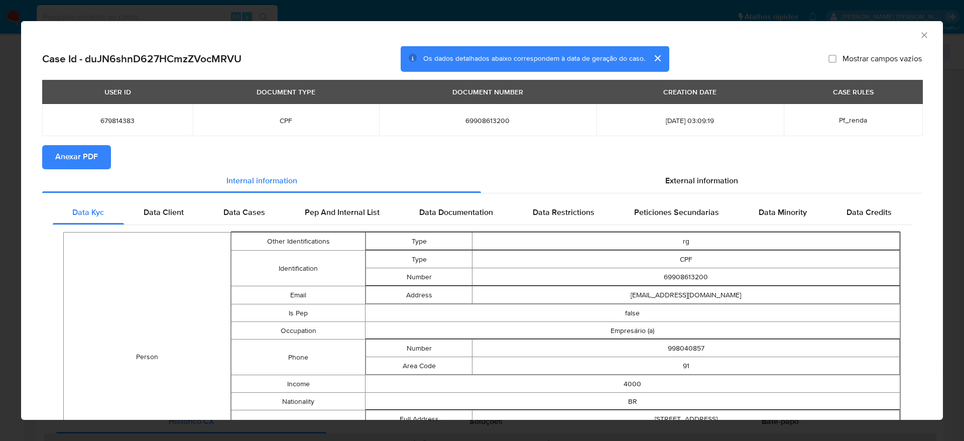
click at [72, 158] on span "Anexar PDF" at bounding box center [76, 157] width 43 height 22
click at [919, 35] on icon "Fechar a janela" at bounding box center [924, 35] width 10 height 10
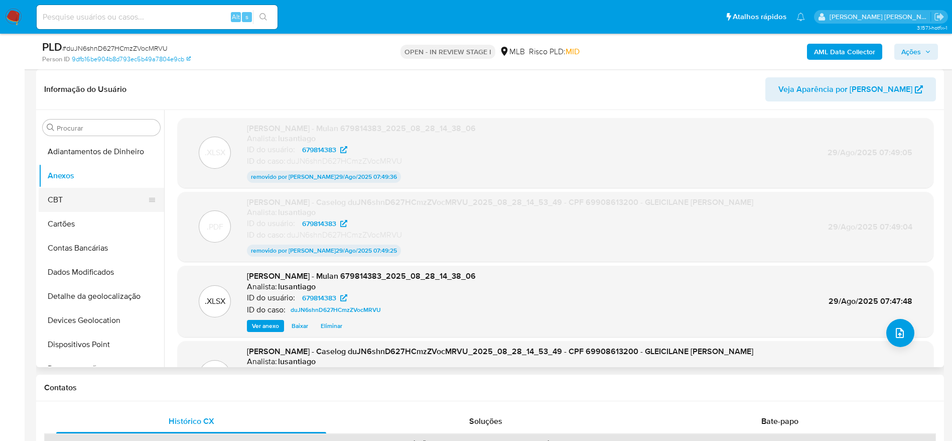
click at [69, 210] on button "CBT" at bounding box center [97, 200] width 117 height 24
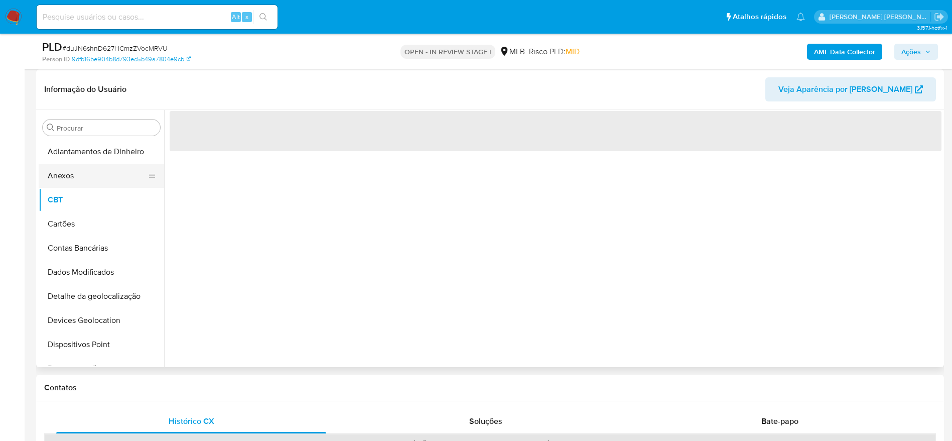
click at [70, 185] on button "Anexos" at bounding box center [97, 176] width 117 height 24
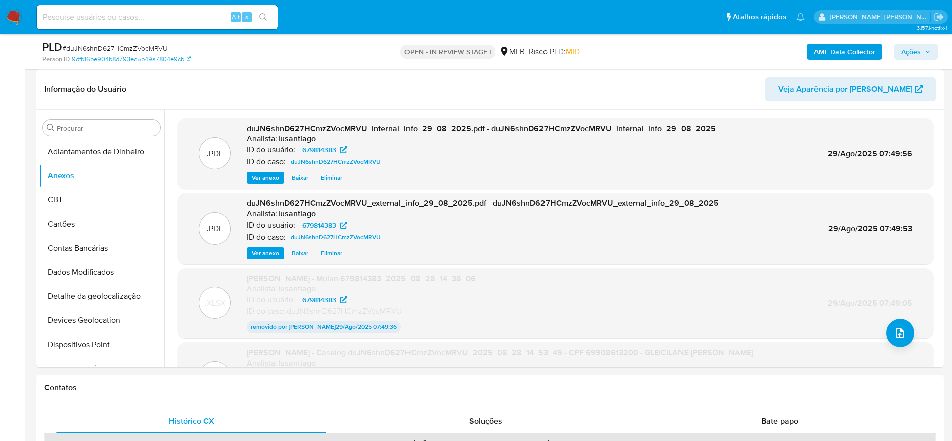
click at [918, 48] on span "Ações" at bounding box center [911, 52] width 20 height 16
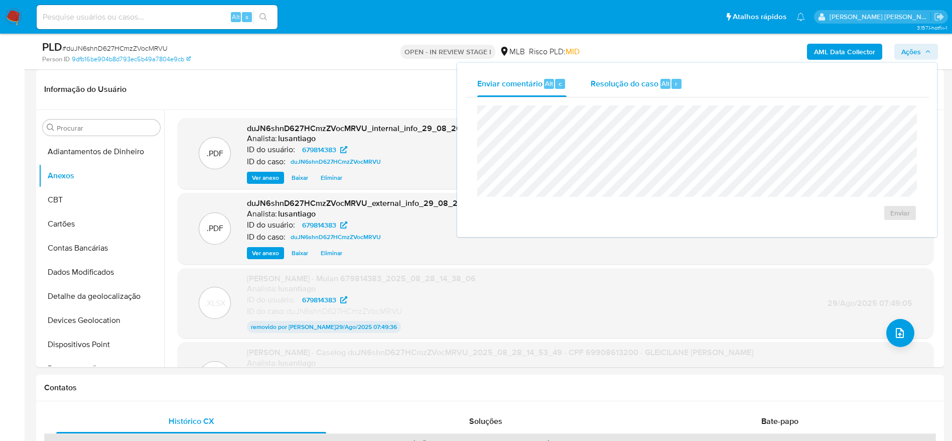
click at [633, 85] on span "Resolução do caso" at bounding box center [625, 83] width 68 height 12
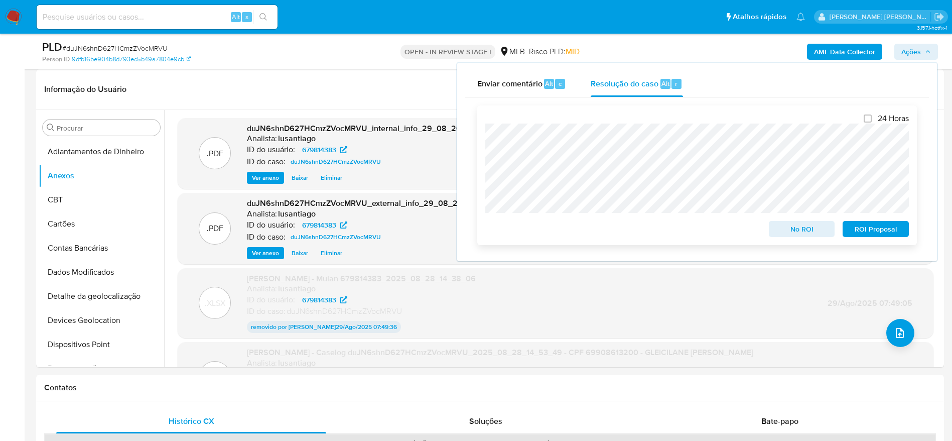
click at [805, 231] on span "No ROI" at bounding box center [802, 229] width 52 height 14
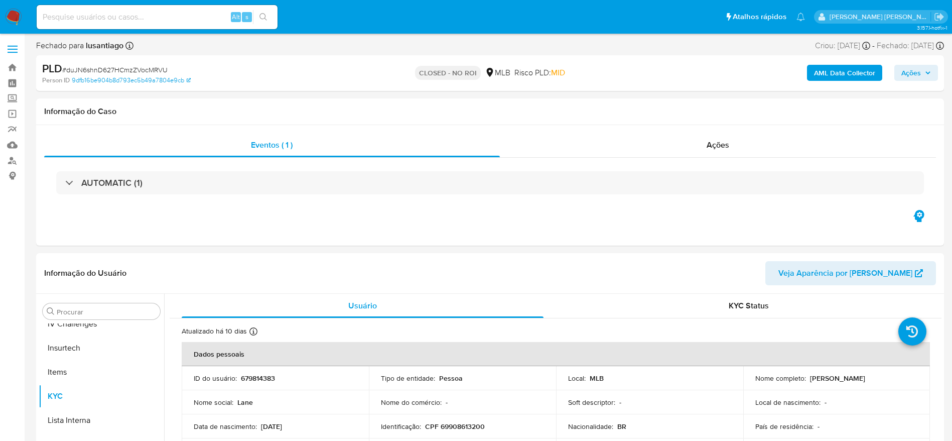
scroll to position [448, 0]
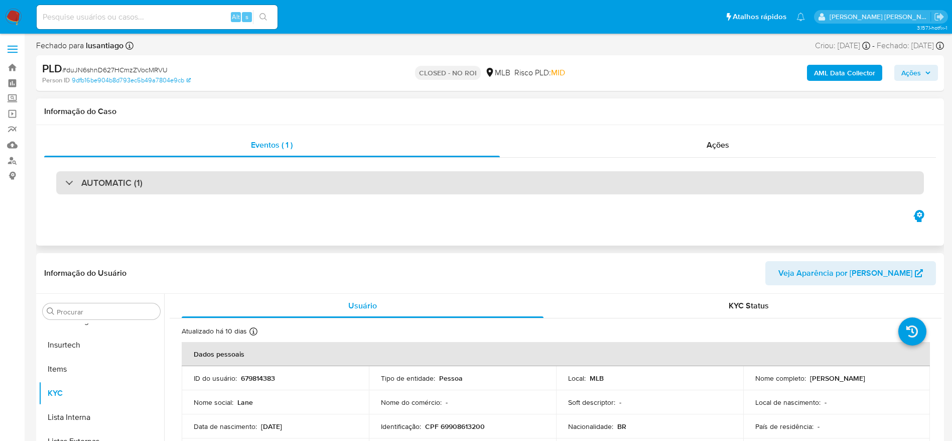
select select "10"
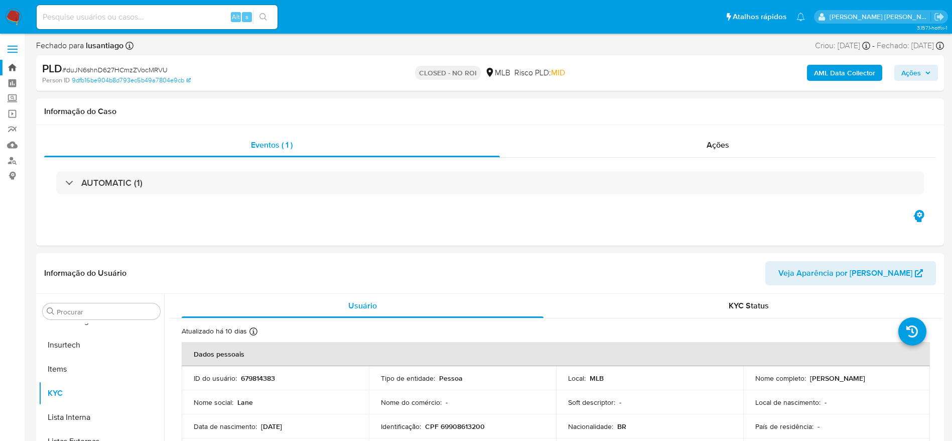
click at [15, 71] on link "Bandeja" at bounding box center [59, 68] width 119 height 16
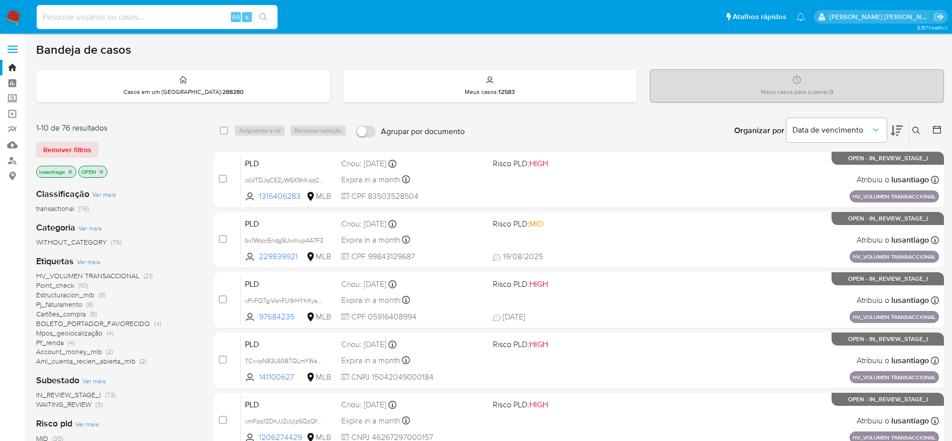
click at [116, 12] on input at bounding box center [157, 17] width 241 height 13
paste input "170039382"
type input "170039382"
click at [267, 19] on icon "search-icon" at bounding box center [263, 17] width 8 height 8
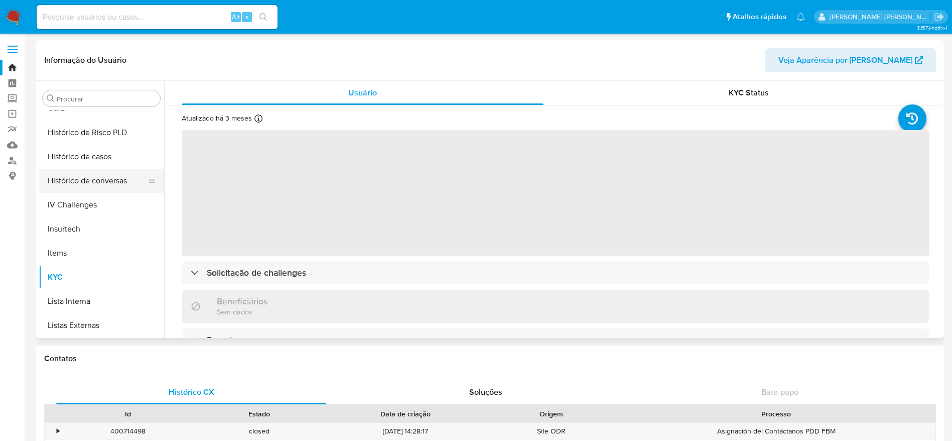
scroll to position [298, 0]
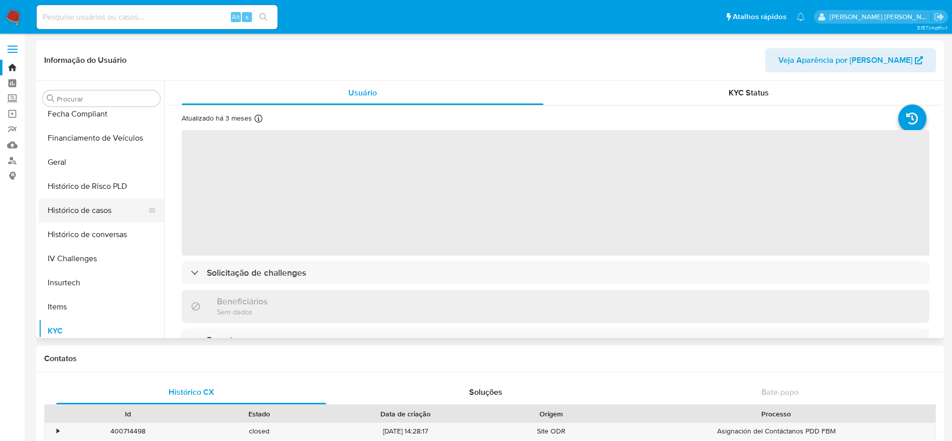
click at [94, 202] on button "Histórico de casos" at bounding box center [97, 210] width 117 height 24
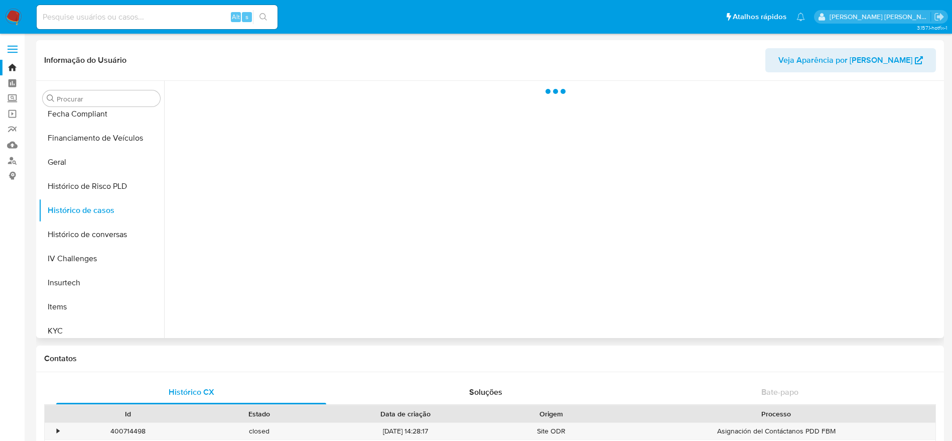
select select "10"
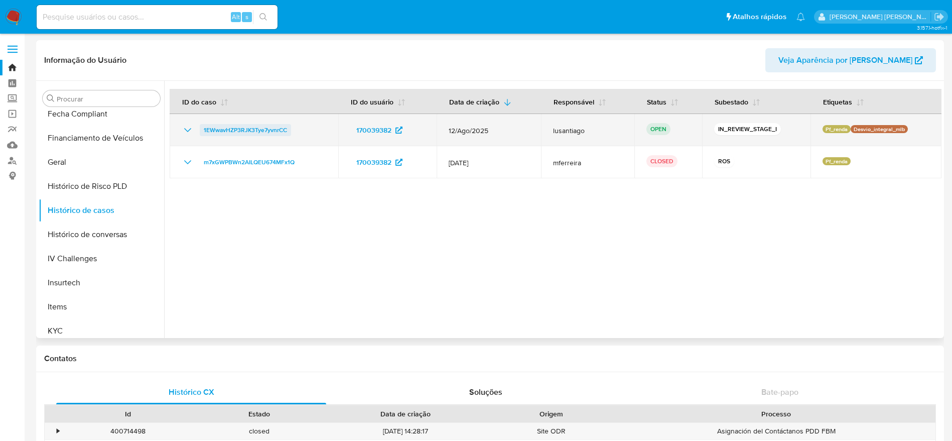
click at [253, 127] on span "1EWwavHZP3RJK3Tye7yvnrCC" at bounding box center [245, 130] width 83 height 12
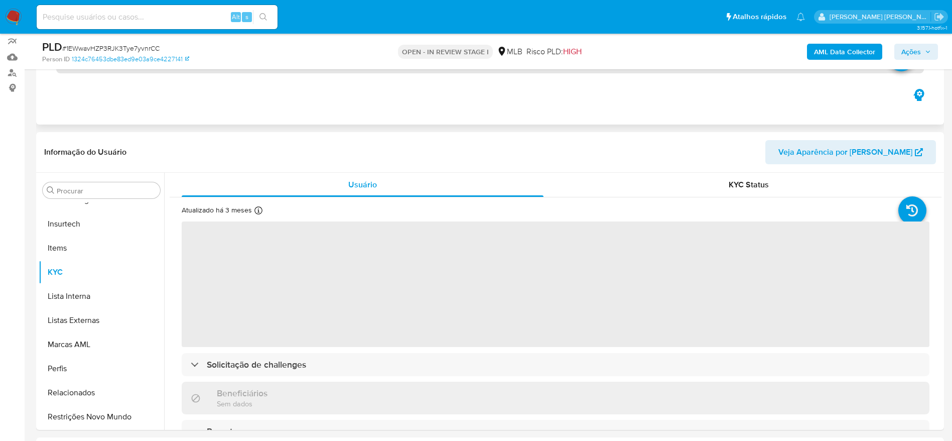
scroll to position [151, 0]
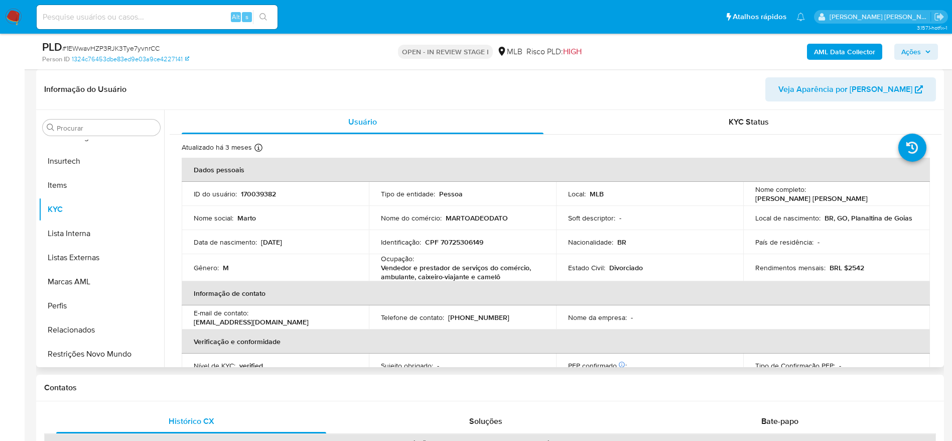
select select "10"
click at [459, 245] on p "CPF 70725306149" at bounding box center [454, 241] width 58 height 9
copy p "70725306149"
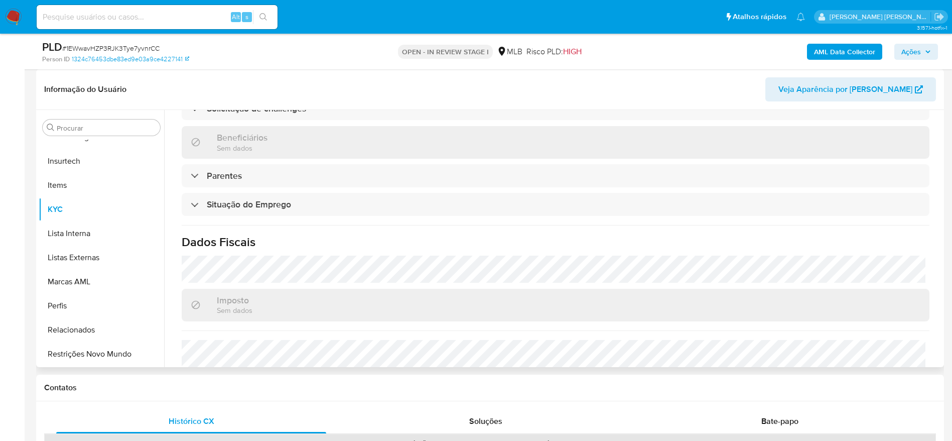
scroll to position [421, 0]
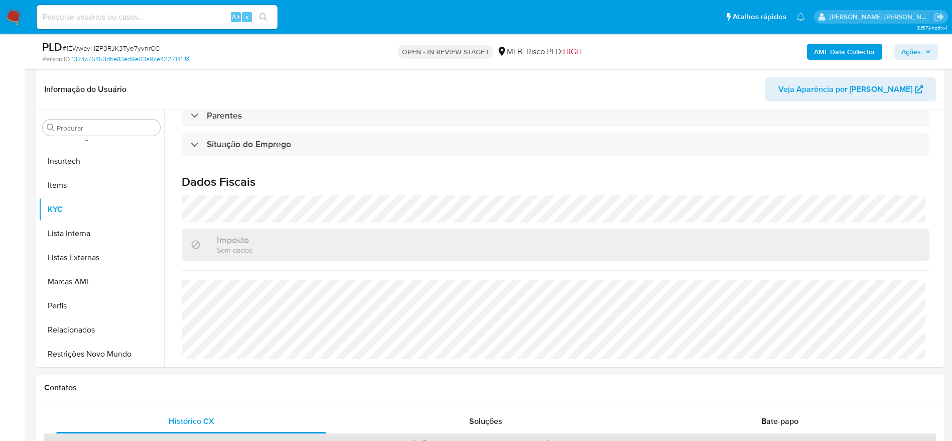
click at [126, 14] on input at bounding box center [157, 17] width 241 height 13
paste input "170039382"
type input "170039382"
click at [264, 14] on icon "search-icon" at bounding box center [263, 17] width 8 height 8
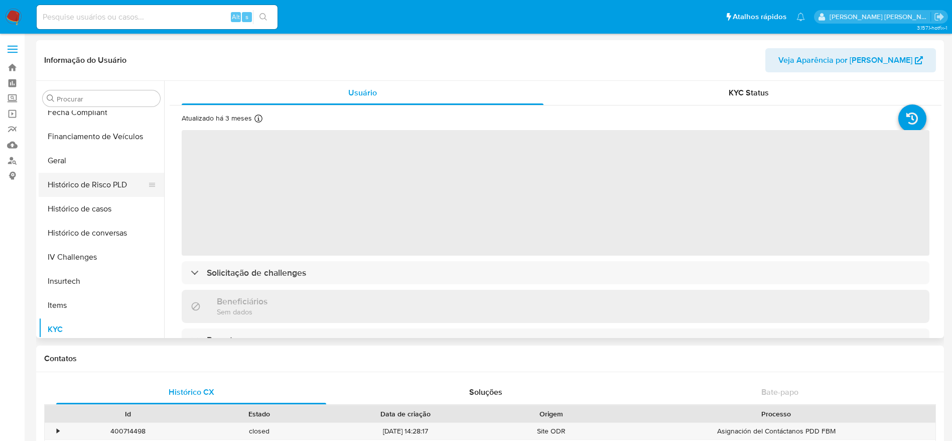
scroll to position [298, 0]
click at [85, 164] on button "Geral" at bounding box center [97, 162] width 117 height 24
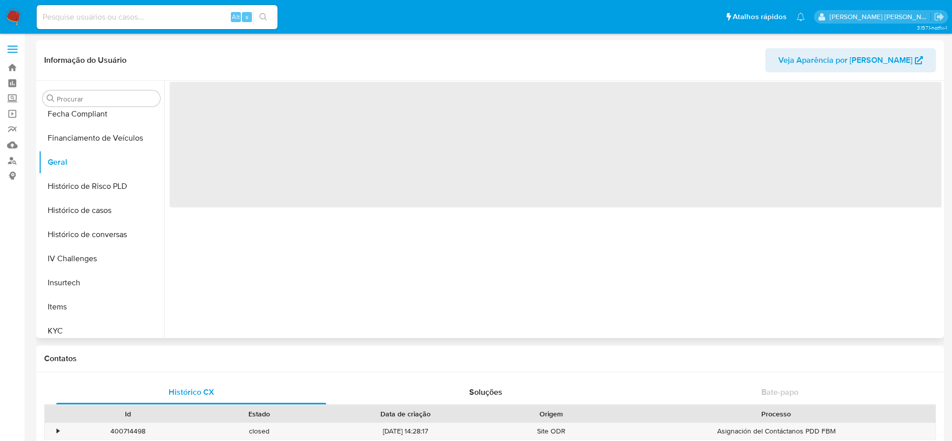
select select "10"
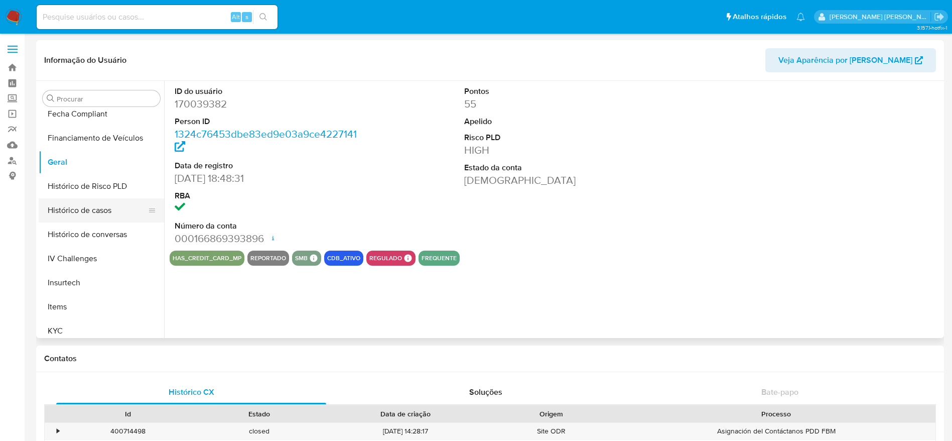
click at [114, 212] on button "Histórico de casos" at bounding box center [97, 210] width 117 height 24
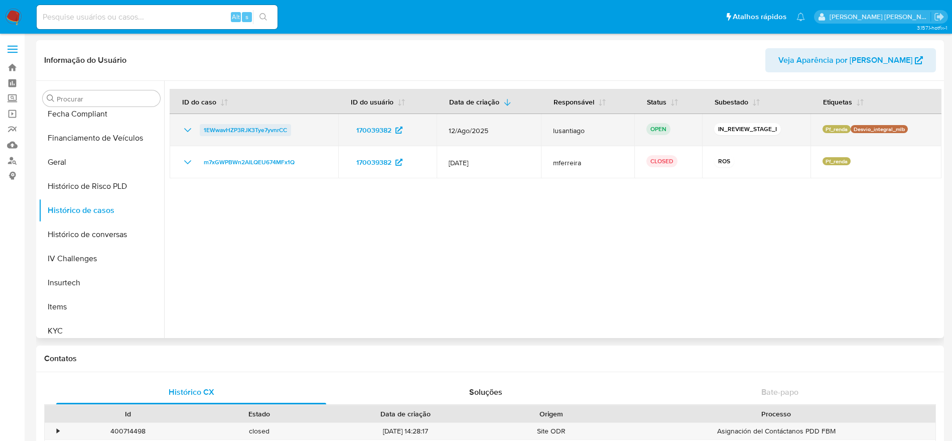
click at [227, 129] on span "1EWwavHZP3RJK3Tye7yvnrCC" at bounding box center [245, 130] width 83 height 12
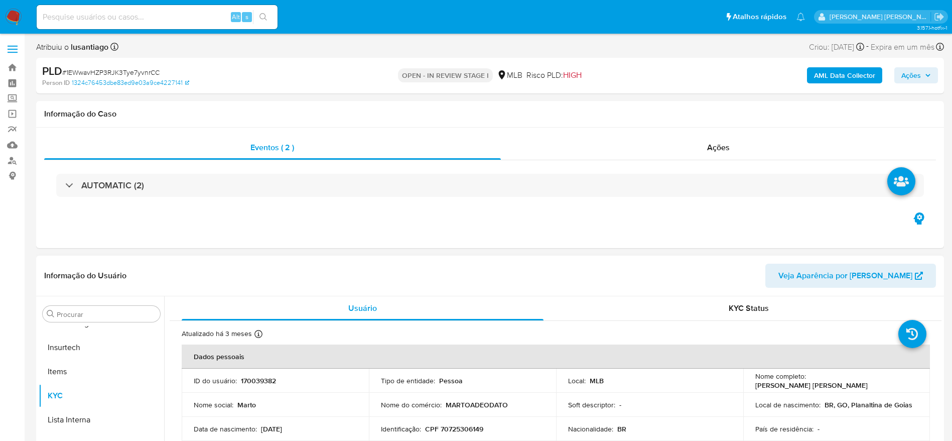
scroll to position [151, 0]
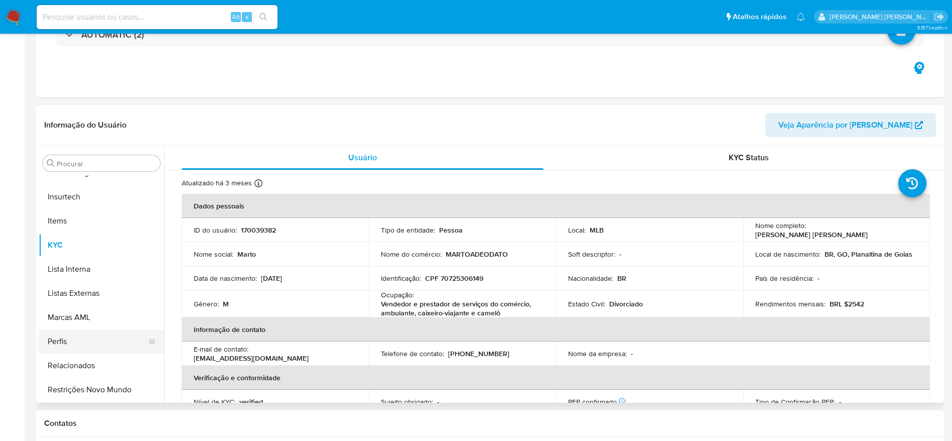
select select "10"
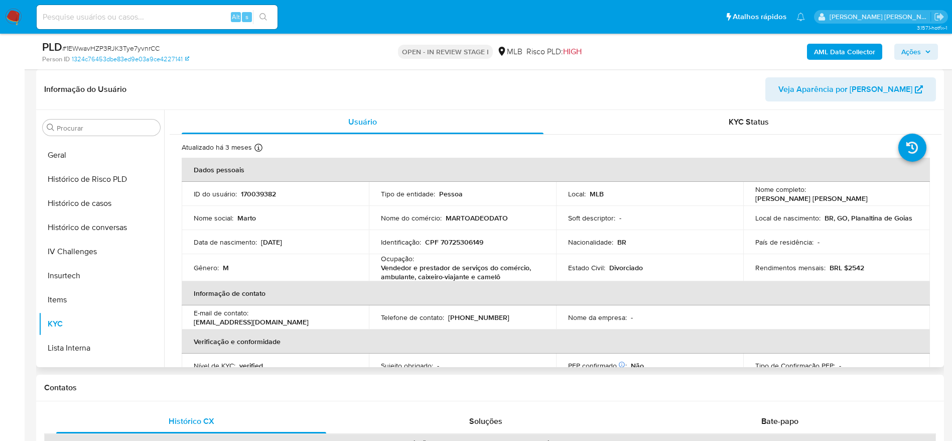
scroll to position [298, 0]
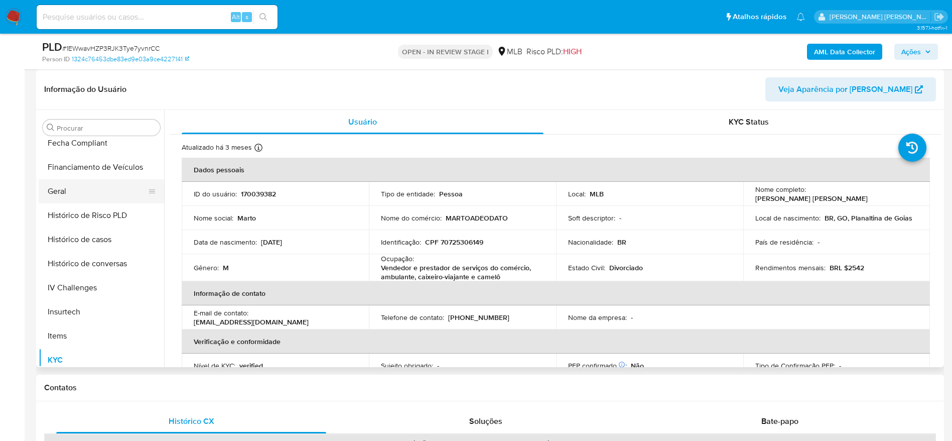
click at [82, 190] on button "Geral" at bounding box center [97, 191] width 117 height 24
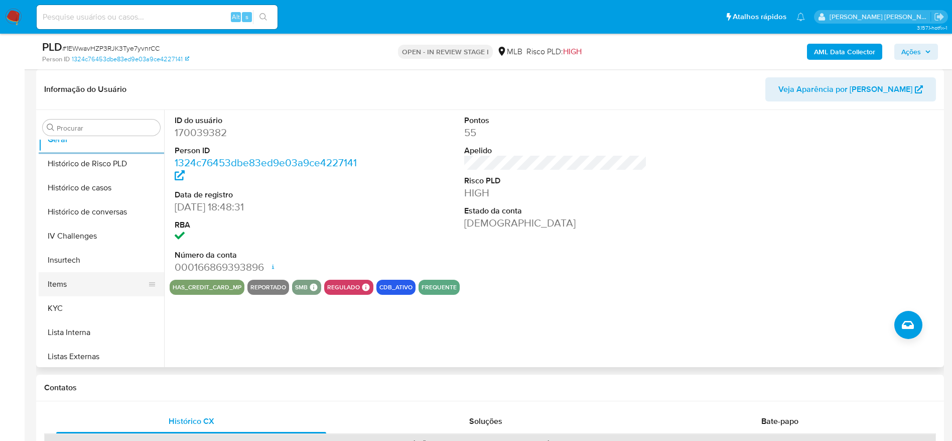
scroll to position [373, 0]
click at [89, 274] on button "KYC" at bounding box center [97, 284] width 117 height 24
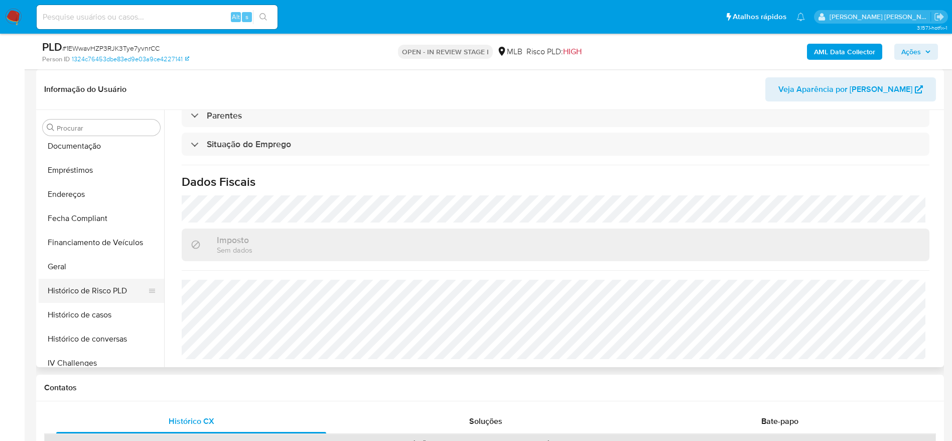
scroll to position [147, 0]
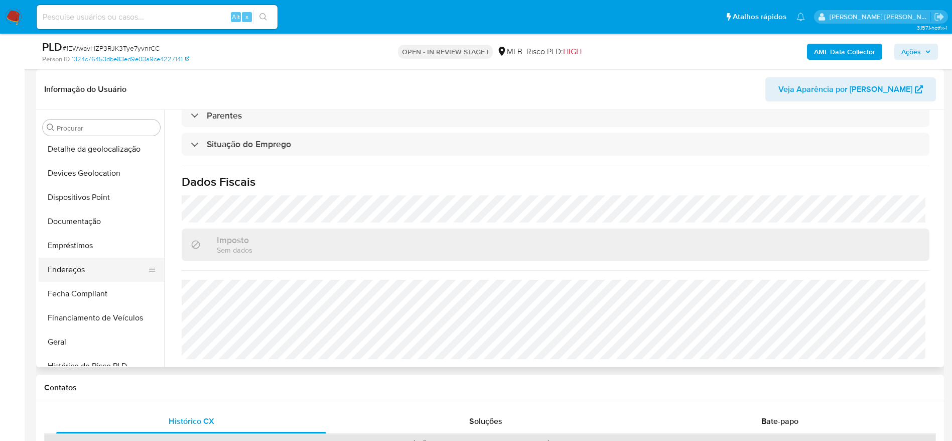
click at [90, 276] on button "Endereços" at bounding box center [97, 269] width 117 height 24
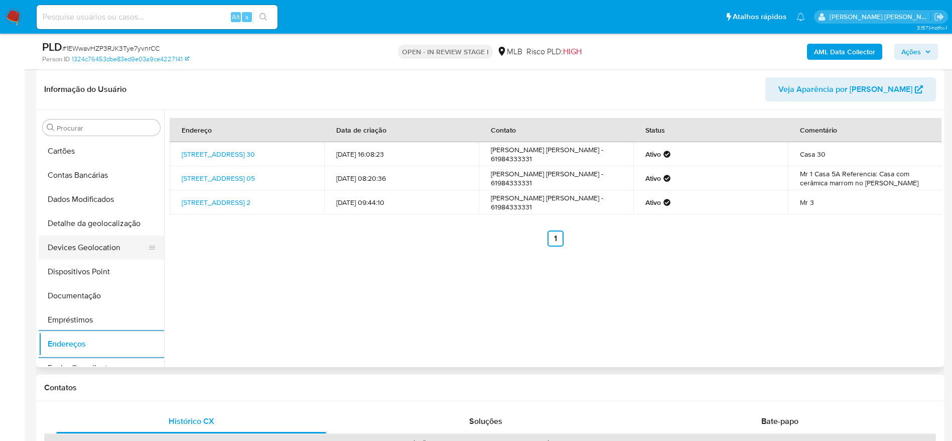
scroll to position [0, 0]
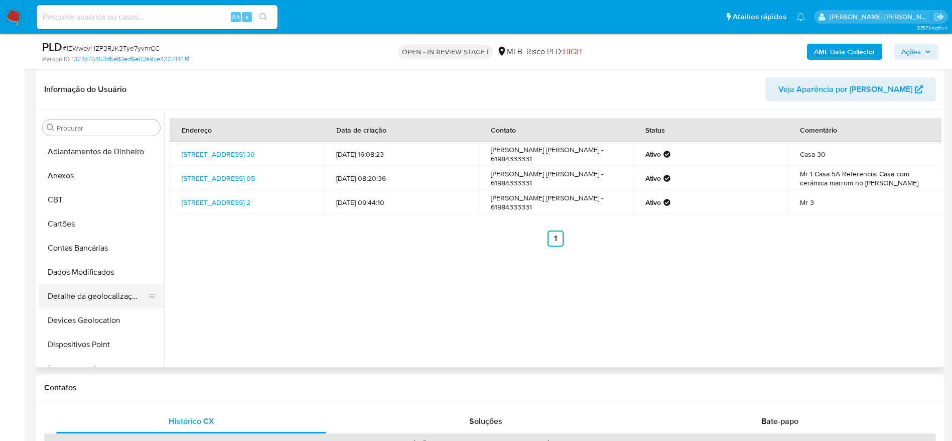
click at [102, 301] on button "Detalhe da geolocalização" at bounding box center [97, 296] width 117 height 24
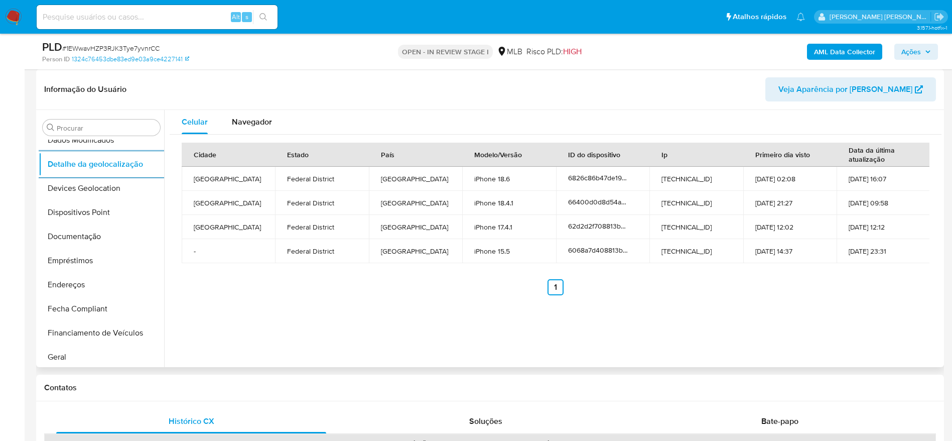
scroll to position [448, 0]
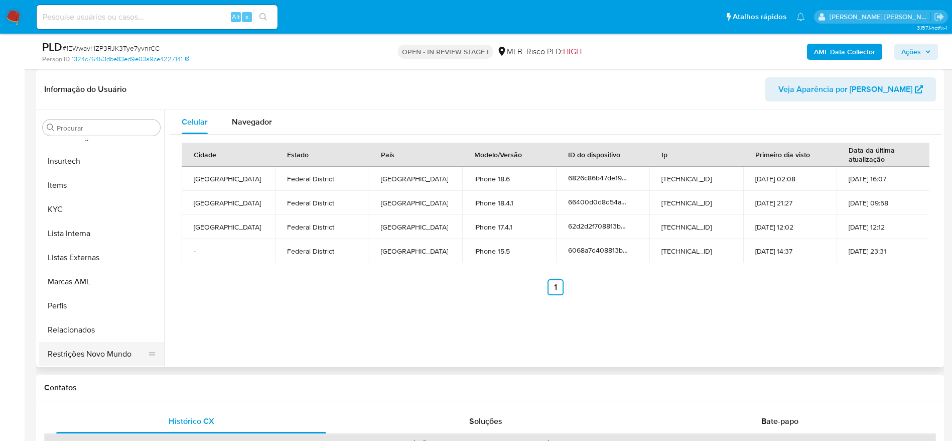
click at [82, 362] on button "Restrições Novo Mundo" at bounding box center [97, 354] width 117 height 24
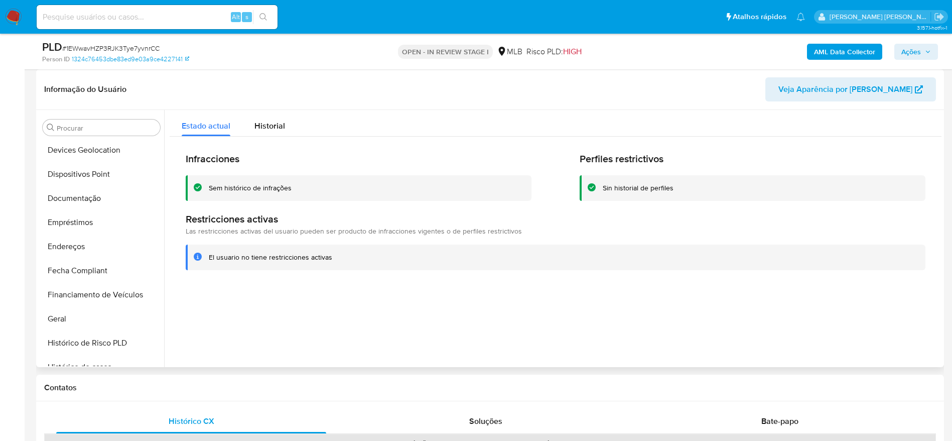
scroll to position [147, 0]
click at [86, 201] on button "Dispositivos Point" at bounding box center [97, 197] width 117 height 24
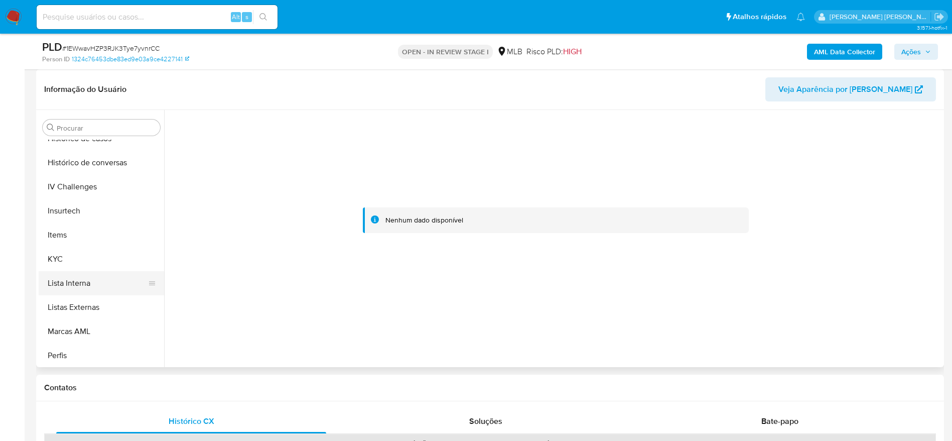
scroll to position [448, 0]
click at [78, 219] on ul "Adiantamentos de Dinheiro Anexos CBT Cartões Contas Bancárias Dados Modificados…" at bounding box center [101, 253] width 125 height 226
click at [76, 215] on button "KYC" at bounding box center [97, 209] width 117 height 24
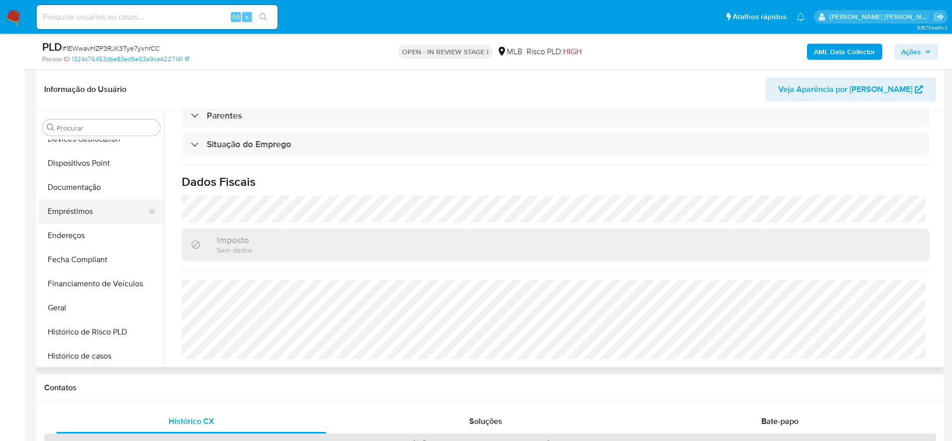
scroll to position [147, 0]
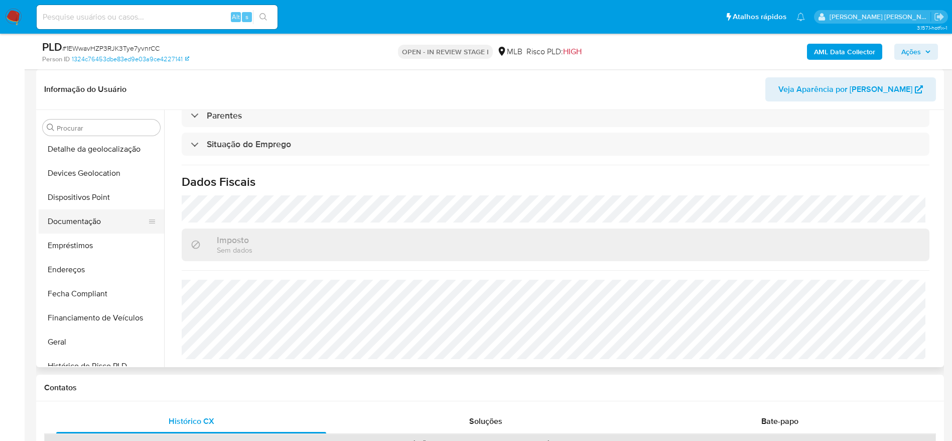
click at [84, 215] on button "Documentação" at bounding box center [97, 221] width 117 height 24
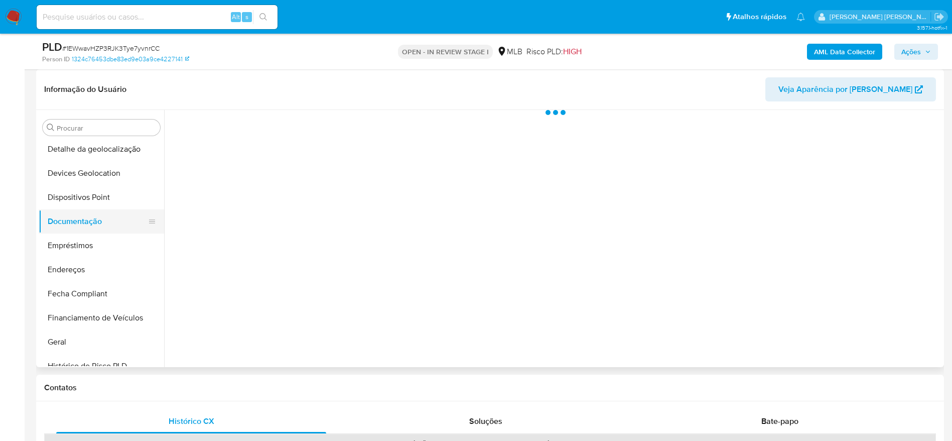
scroll to position [0, 0]
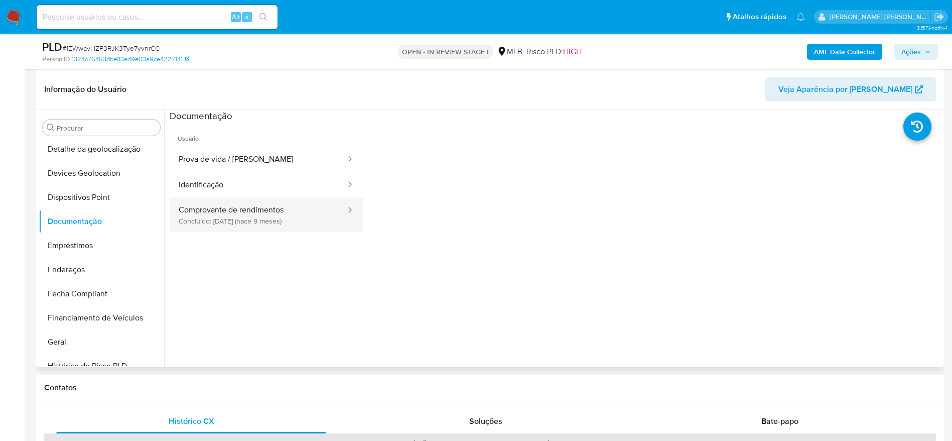
click at [270, 213] on button "Comprovante de rendimentos Concluído: 09/12/2024 (hace 9 meses)" at bounding box center [258, 215] width 177 height 34
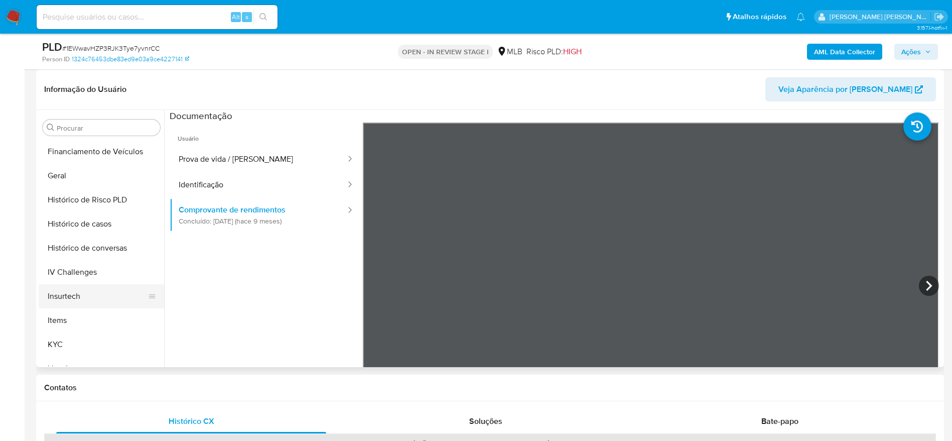
scroll to position [373, 0]
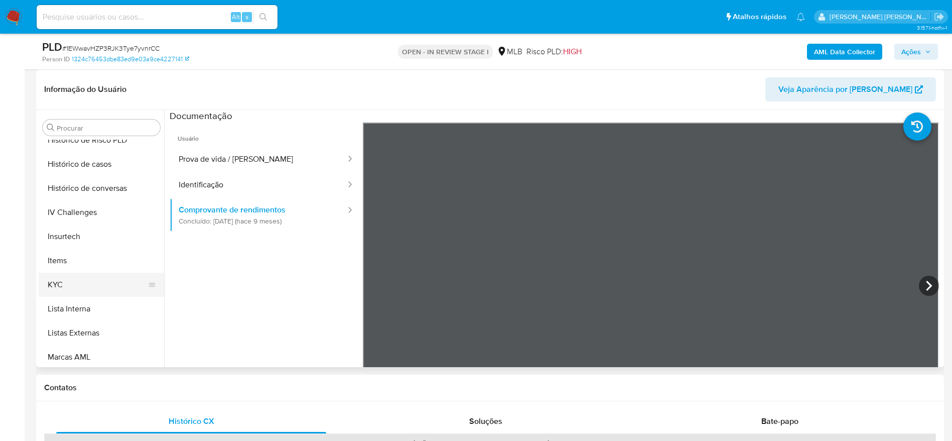
click at [73, 282] on button "KYC" at bounding box center [97, 284] width 117 height 24
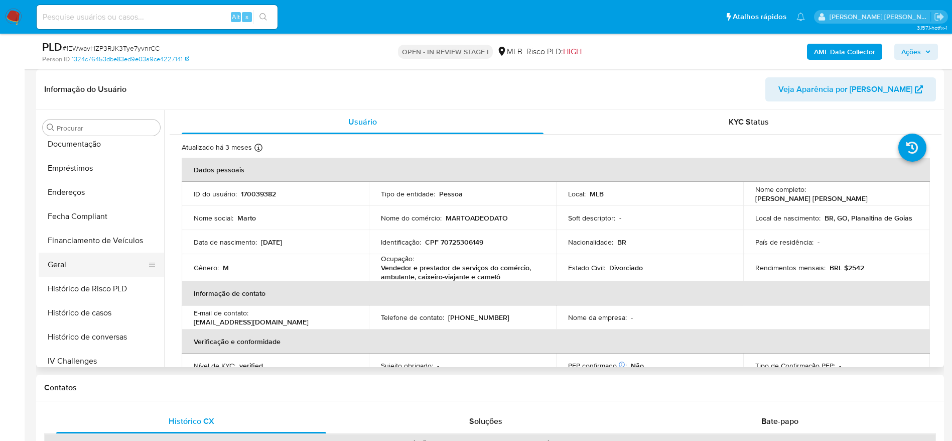
scroll to position [222, 0]
click at [84, 256] on button "Geral" at bounding box center [97, 266] width 117 height 24
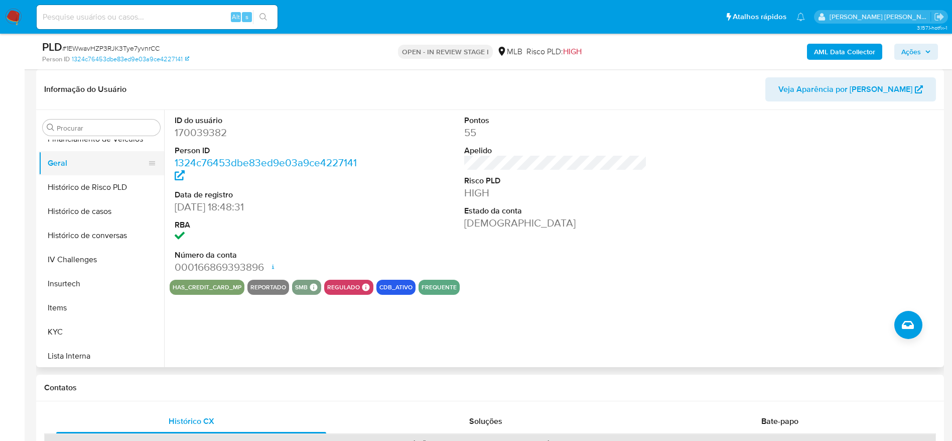
scroll to position [448, 0]
click at [77, 224] on button "Lista Interna" at bounding box center [97, 233] width 117 height 24
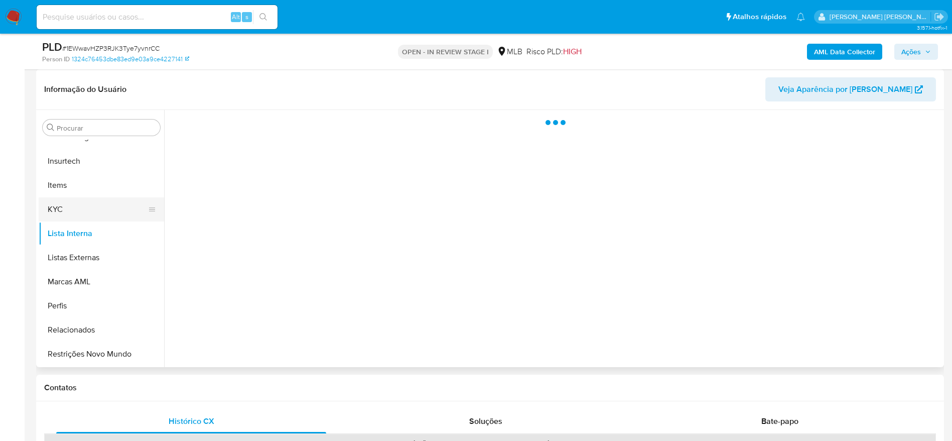
click at [74, 213] on button "KYC" at bounding box center [97, 209] width 117 height 24
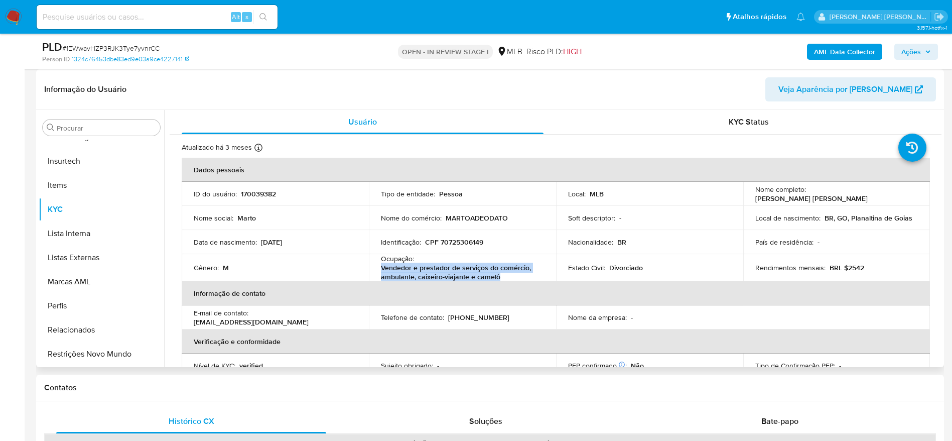
drag, startPoint x: 378, startPoint y: 268, endPoint x: 503, endPoint y: 279, distance: 124.9
click at [503, 279] on td "Ocupação : Vendedor e prestador de serviços do comércio, ambulante, caixeiro-vi…" at bounding box center [462, 267] width 187 height 27
copy p "Vendedor e prestador de serviços do comércio, ambulante, caixeiro-viajante e ca…"
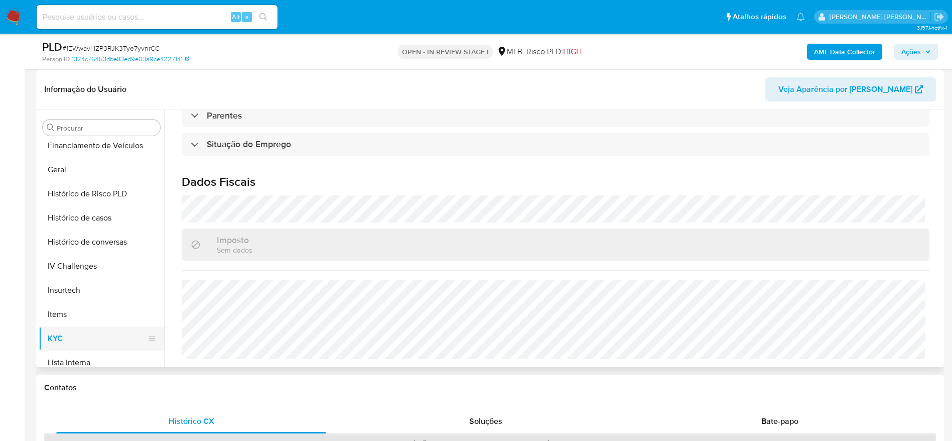
scroll to position [298, 0]
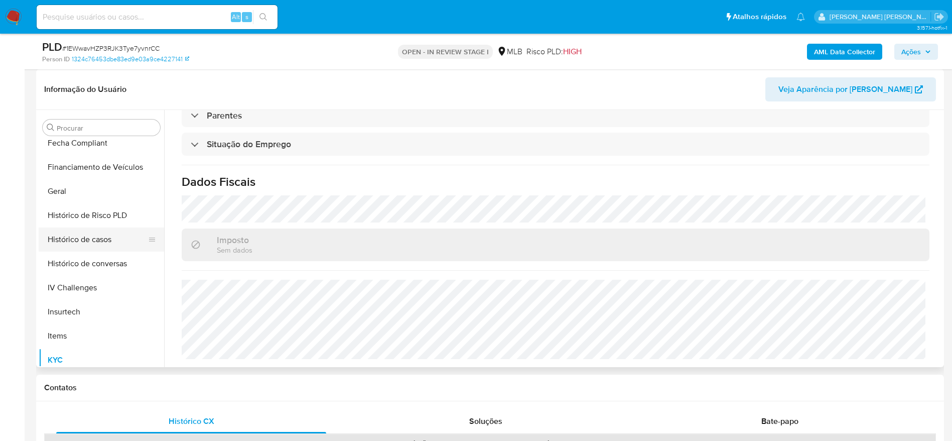
click at [87, 243] on button "Histórico de casos" at bounding box center [97, 239] width 117 height 24
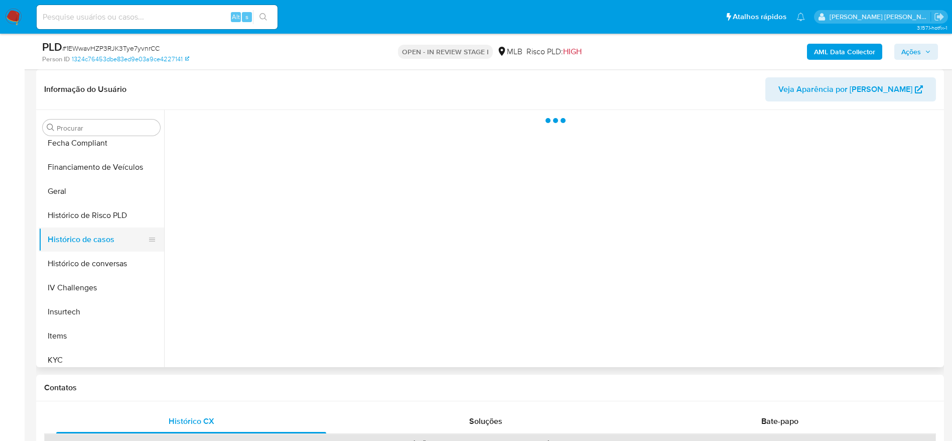
scroll to position [0, 0]
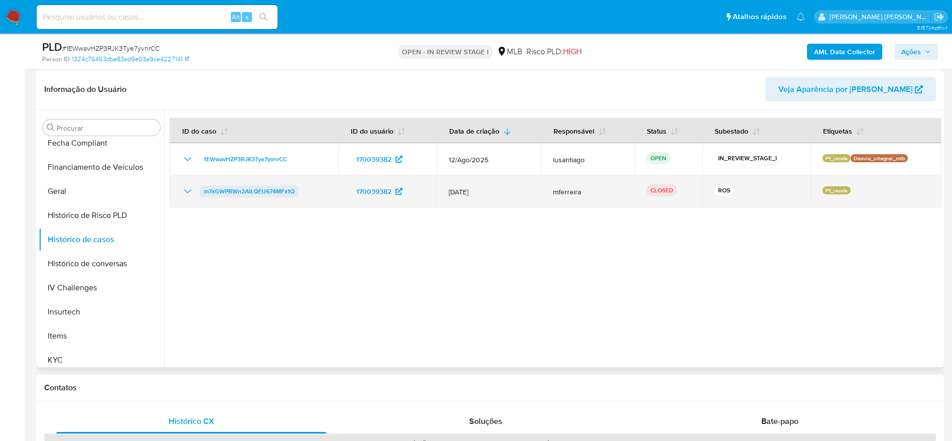
click at [272, 189] on span "m7xGWPBWn2AILQEU674MFx1Q" at bounding box center [249, 191] width 91 height 12
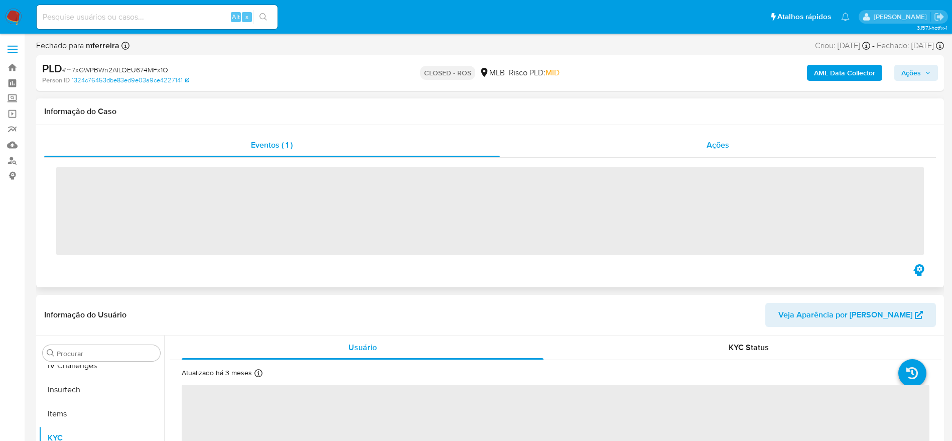
scroll to position [448, 0]
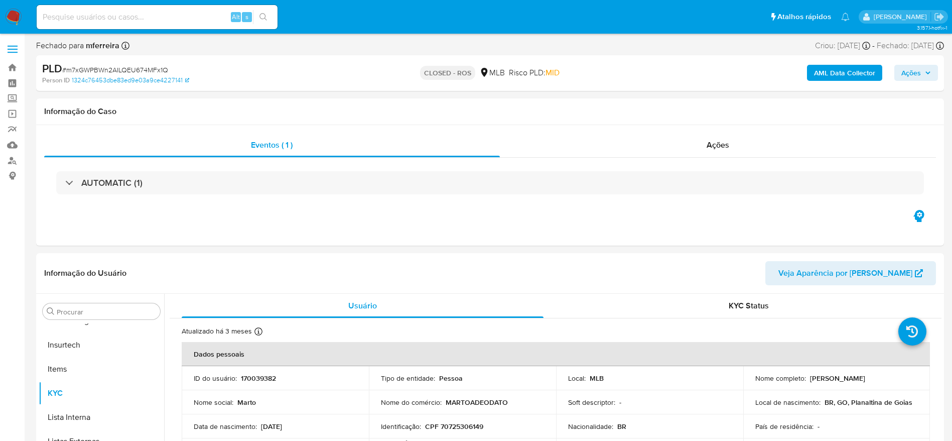
click at [916, 72] on span "Ações" at bounding box center [911, 73] width 20 height 16
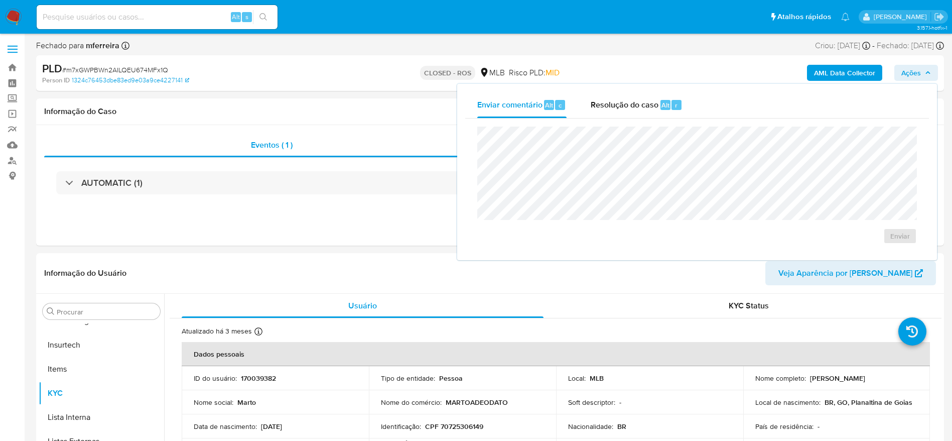
select select "10"
click at [668, 62] on div "AML Data Collector Ações Enviar comentário Alt c Resolução do caso Alt r Enviar" at bounding box center [790, 73] width 296 height 24
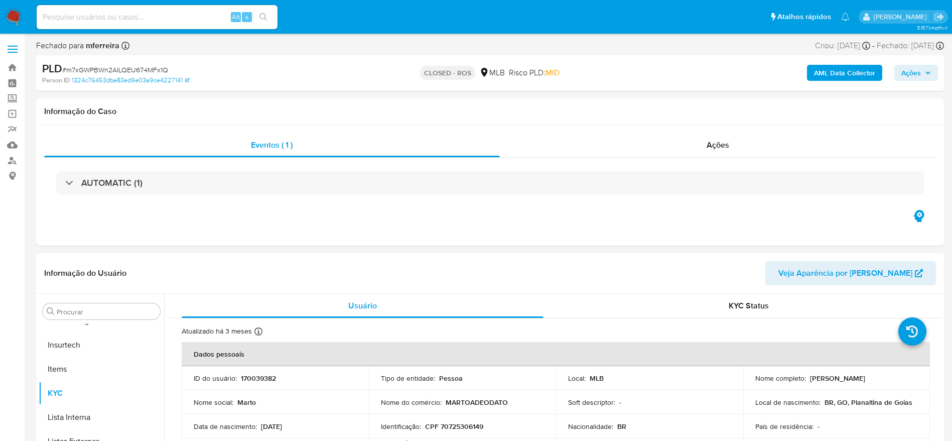
drag, startPoint x: 909, startPoint y: 63, endPoint x: 866, endPoint y: 95, distance: 53.1
click at [909, 64] on div "AML Data Collector Ações" at bounding box center [790, 73] width 296 height 24
click at [716, 149] on span "Ações" at bounding box center [718, 145] width 23 height 12
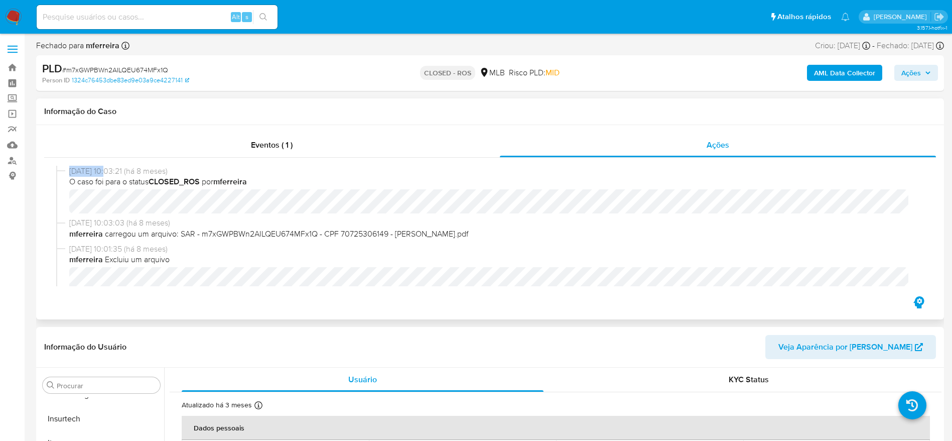
drag, startPoint x: 73, startPoint y: 175, endPoint x: 106, endPoint y: 168, distance: 33.5
click at [106, 168] on div "[DATE] 10:03:21 (há 8 meses) O caso foi para o status CLOSED_ROS por mferreira" at bounding box center [490, 192] width 868 height 52
copy div "[DATE]"
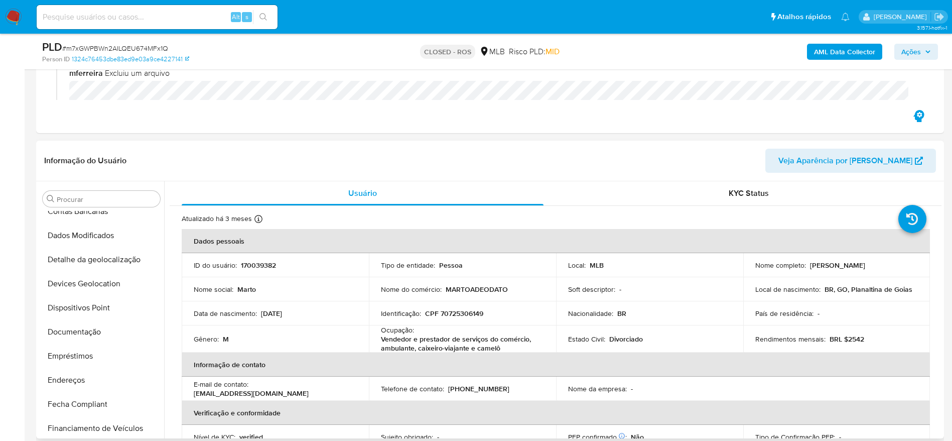
scroll to position [0, 0]
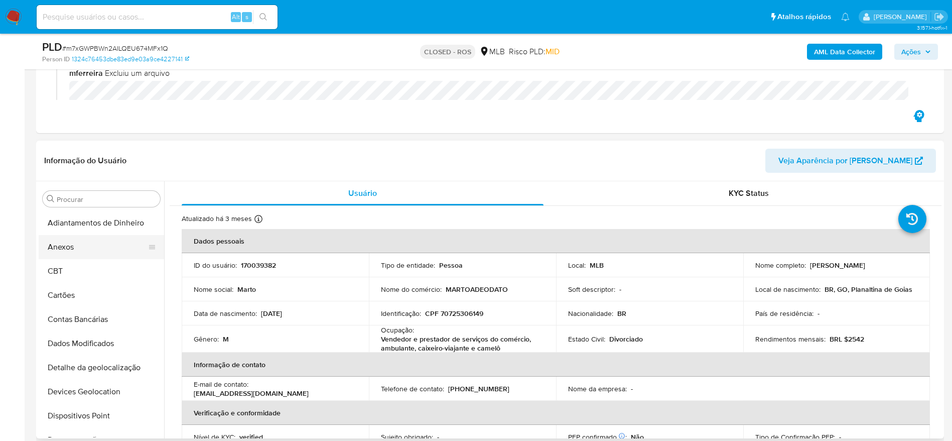
click at [91, 246] on button "Anexos" at bounding box center [97, 247] width 117 height 24
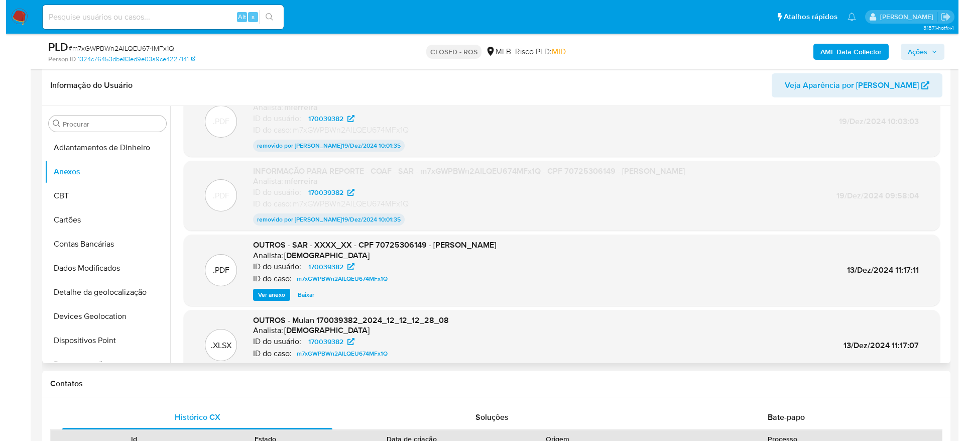
scroll to position [54, 0]
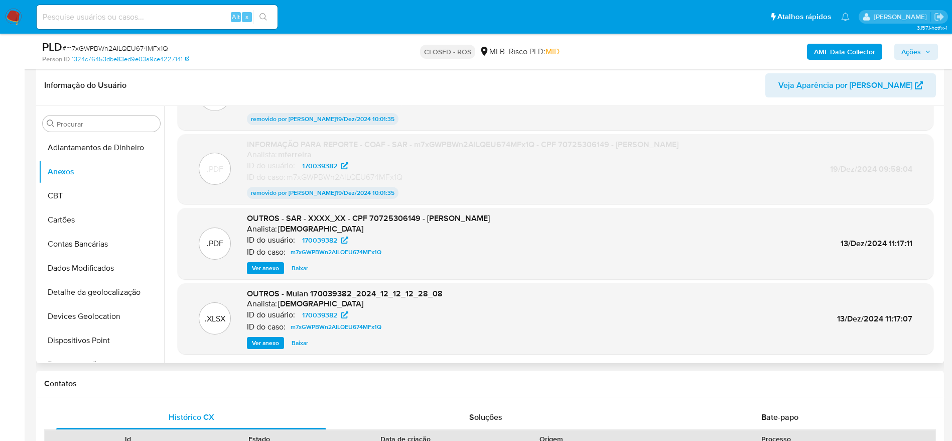
click at [274, 265] on span "Ver anexo" at bounding box center [265, 268] width 27 height 10
